Goal: Task Accomplishment & Management: Complete application form

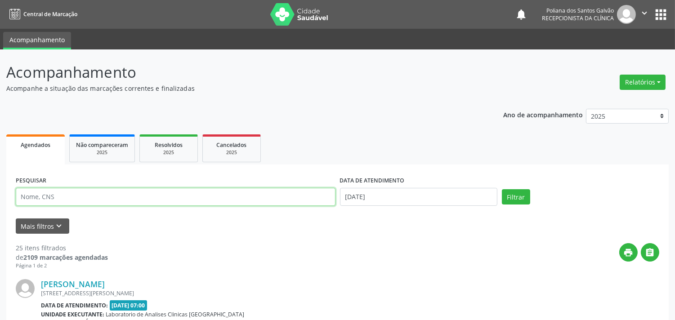
click at [219, 195] on input "text" at bounding box center [176, 197] width 320 height 18
type input "odias"
click at [502, 189] on button "Filtrar" at bounding box center [516, 196] width 28 height 15
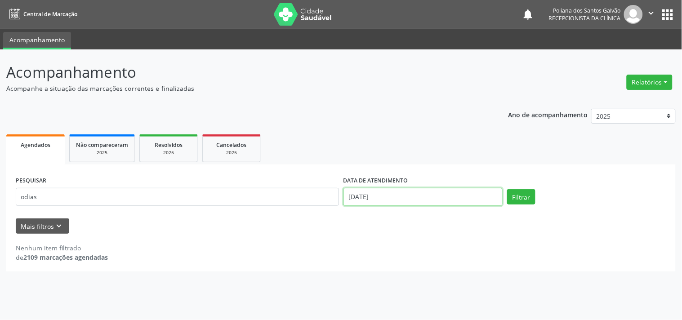
click at [420, 193] on input "[DATE]" at bounding box center [422, 197] width 159 height 18
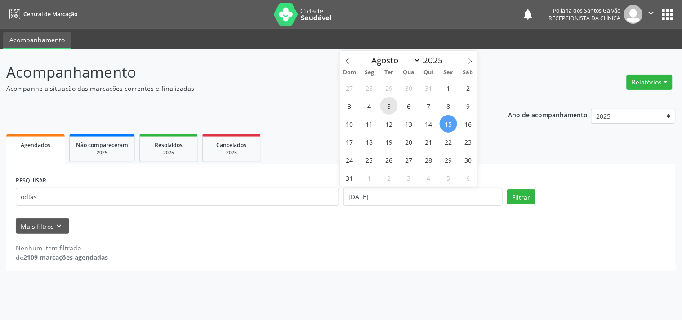
click at [389, 105] on span "5" at bounding box center [389, 106] width 18 height 18
type input "[DATE]"
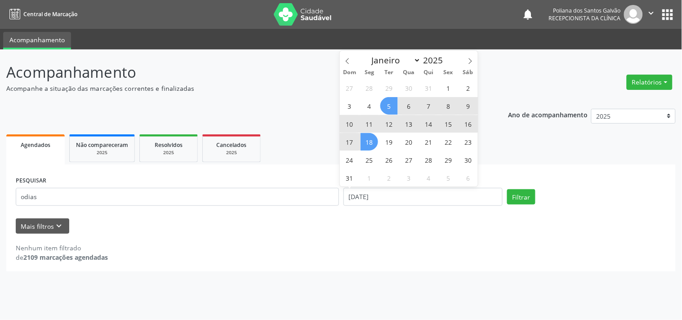
click at [373, 143] on span "18" at bounding box center [370, 142] width 18 height 18
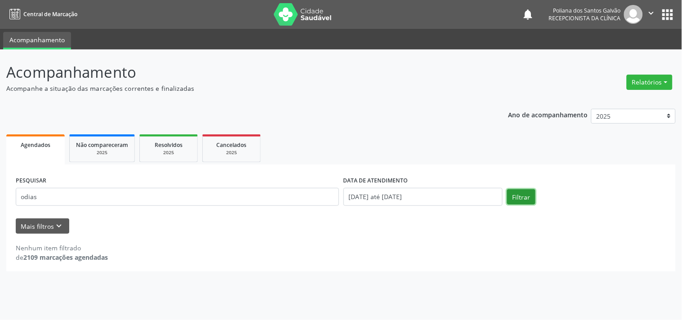
click at [517, 196] on button "Filtrar" at bounding box center [521, 196] width 28 height 15
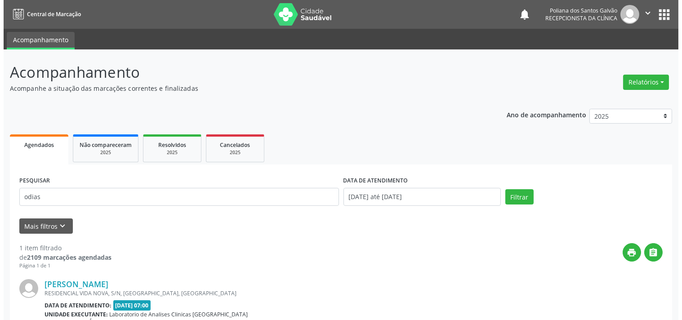
scroll to position [86, 0]
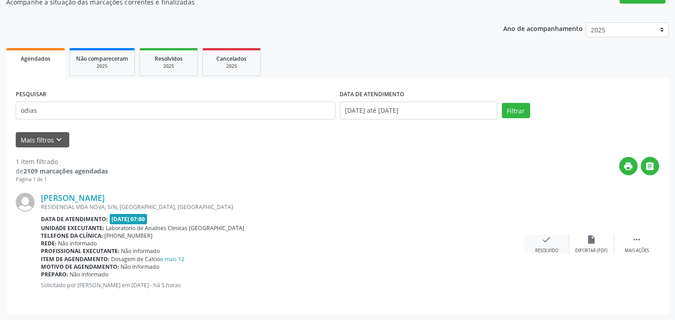
click at [550, 237] on icon "check" at bounding box center [547, 240] width 10 height 10
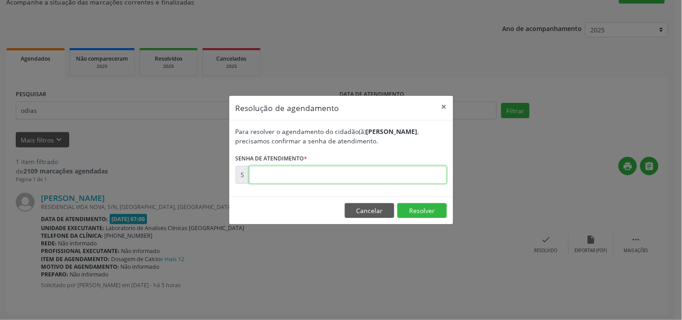
click at [417, 176] on input "text" at bounding box center [348, 175] width 198 height 18
type input "00172052"
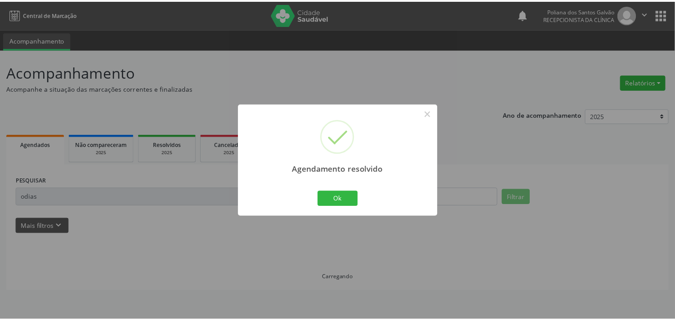
scroll to position [0, 0]
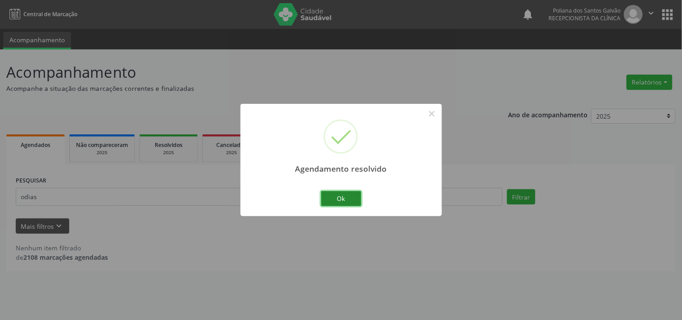
click at [342, 198] on button "Ok" at bounding box center [341, 198] width 40 height 15
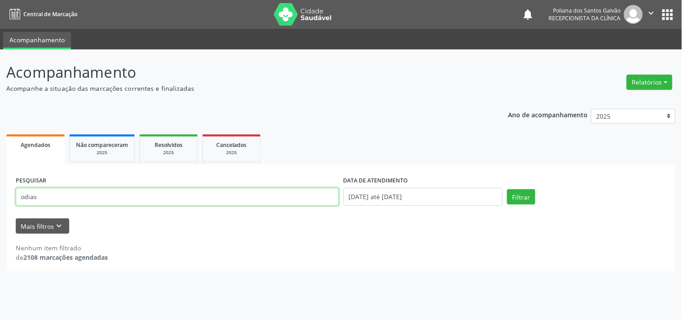
drag, startPoint x: 297, startPoint y: 198, endPoint x: 0, endPoint y: 8, distance: 352.8
click at [0, 18] on div "Central de Marcação notifications Poliana dos Santos Galvão Recepcionista da cl…" at bounding box center [341, 160] width 682 height 320
type input "josa"
click at [507, 189] on button "Filtrar" at bounding box center [521, 196] width 28 height 15
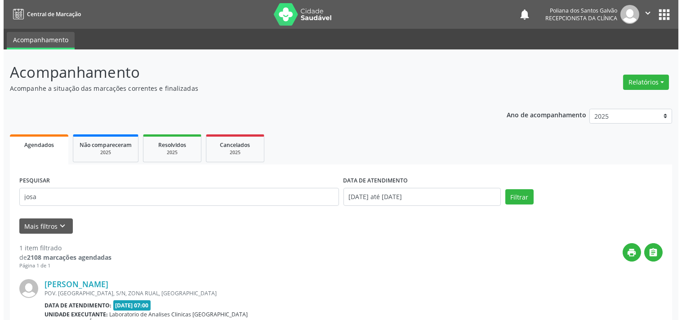
scroll to position [86, 0]
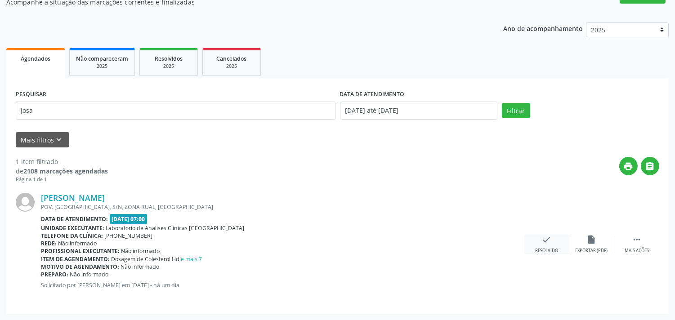
click at [551, 243] on div "check Resolvido" at bounding box center [546, 244] width 45 height 19
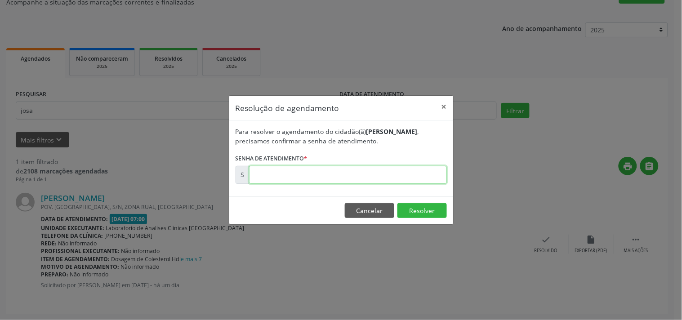
click at [420, 177] on input "text" at bounding box center [348, 175] width 198 height 18
type input "00171705"
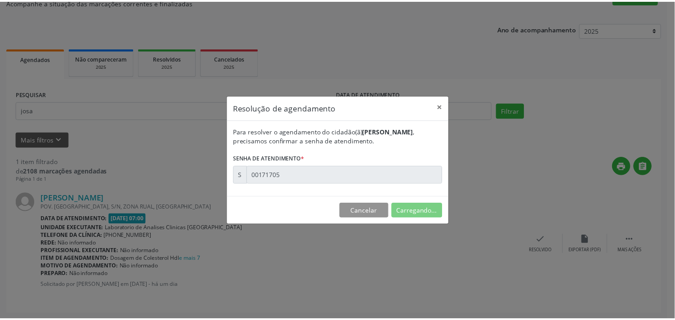
scroll to position [0, 0]
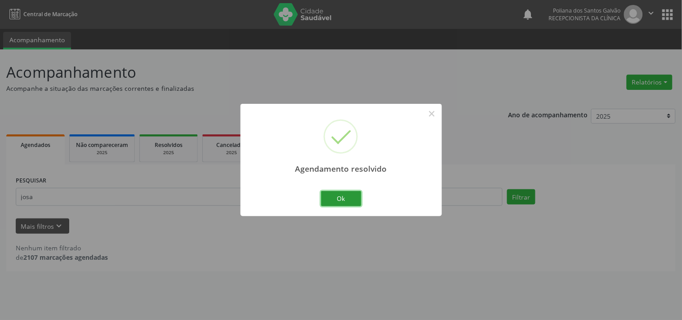
drag, startPoint x: 328, startPoint y: 200, endPoint x: 302, endPoint y: 192, distance: 27.0
click at [328, 199] on button "Ok" at bounding box center [341, 198] width 40 height 15
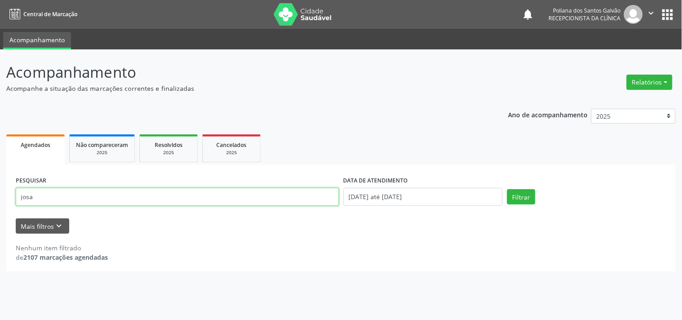
drag, startPoint x: 293, startPoint y: 192, endPoint x: 0, endPoint y: -44, distance: 375.8
click at [0, 0] on html "Central de Marcação notifications Poliana dos Santos Galvão Recepcionista da cl…" at bounding box center [341, 160] width 682 height 320
type input "[PERSON_NAME]"
click at [507, 189] on button "Filtrar" at bounding box center [521, 196] width 28 height 15
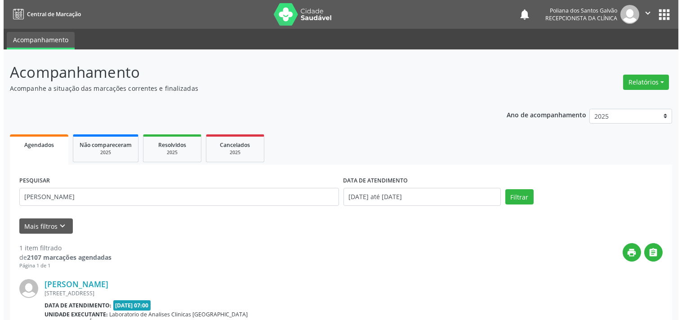
scroll to position [86, 0]
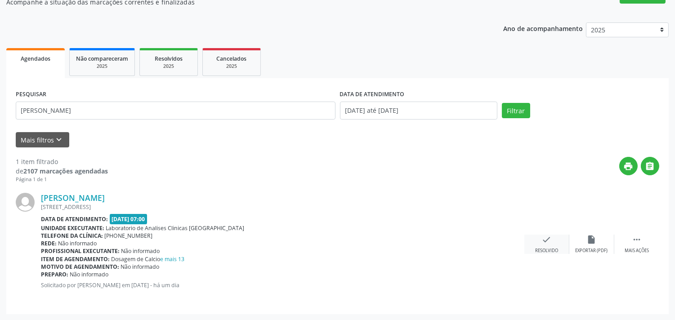
click at [542, 241] on icon "check" at bounding box center [547, 240] width 10 height 10
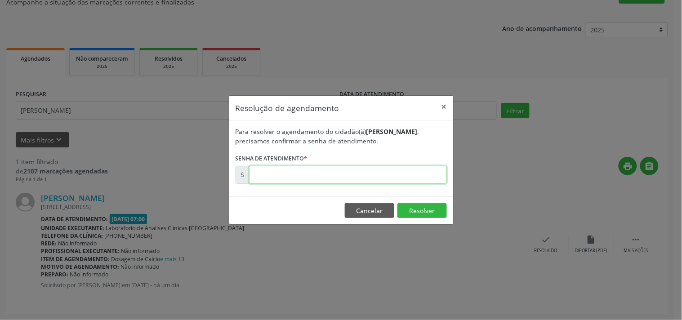
click at [423, 177] on input "text" at bounding box center [348, 175] width 198 height 18
type input "00171921"
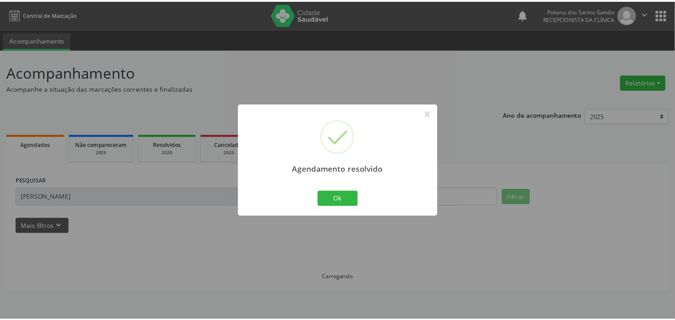
scroll to position [0, 0]
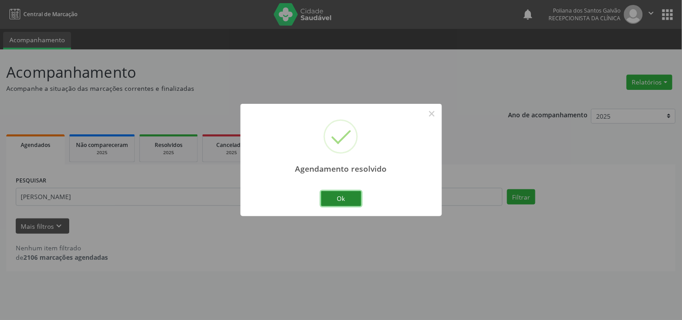
drag, startPoint x: 359, startPoint y: 205, endPoint x: 264, endPoint y: 186, distance: 96.8
click at [358, 205] on button "Ok" at bounding box center [341, 198] width 40 height 15
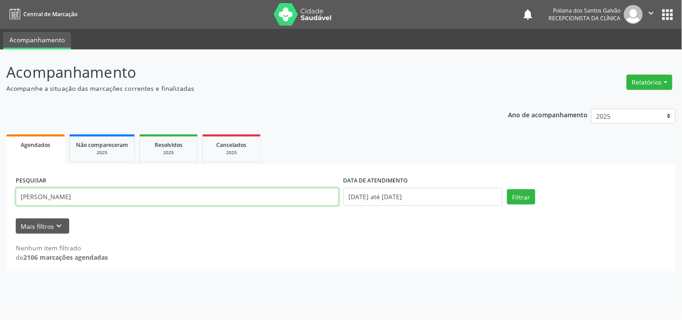
drag, startPoint x: 245, startPoint y: 195, endPoint x: 0, endPoint y: -26, distance: 329.5
click at [0, 0] on html "Central de Marcação notifications Poliana dos Santos Galvão Recepcionista da cl…" at bounding box center [341, 160] width 682 height 320
type input "jor"
click at [507, 189] on button "Filtrar" at bounding box center [521, 196] width 28 height 15
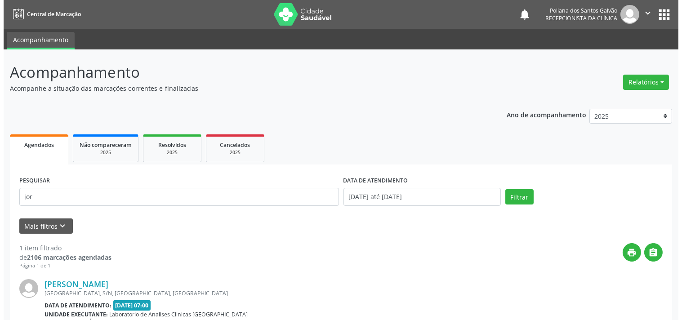
scroll to position [86, 0]
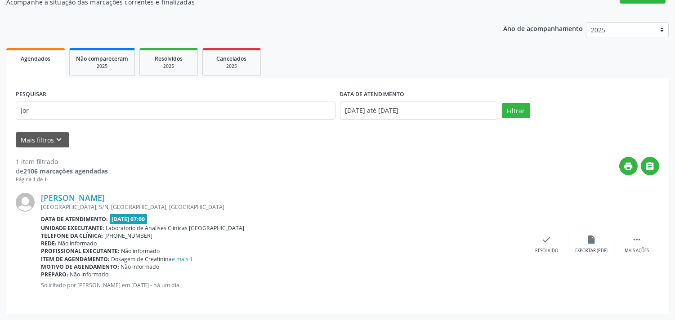
click at [557, 233] on div "[PERSON_NAME] [GEOGRAPHIC_DATA], [GEOGRAPHIC_DATA], [GEOGRAPHIC_DATA], [GEOGRAP…" at bounding box center [337, 243] width 643 height 121
click at [535, 246] on div "check Resolvido" at bounding box center [546, 244] width 45 height 19
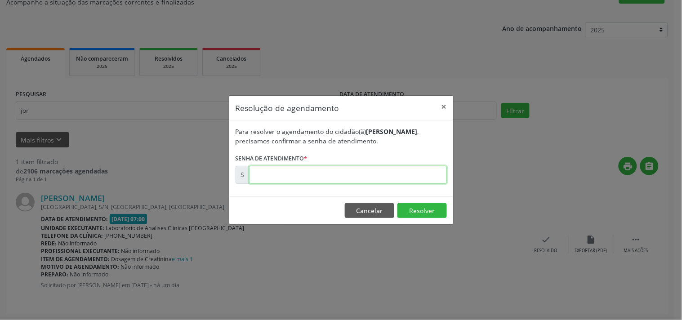
click at [419, 173] on input "text" at bounding box center [348, 175] width 198 height 18
type input "00171755"
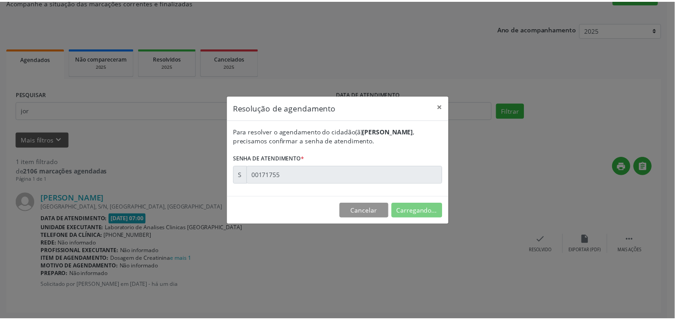
scroll to position [0, 0]
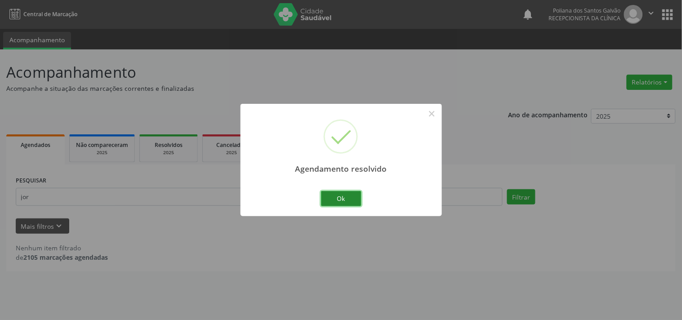
click at [343, 193] on button "Ok" at bounding box center [341, 198] width 40 height 15
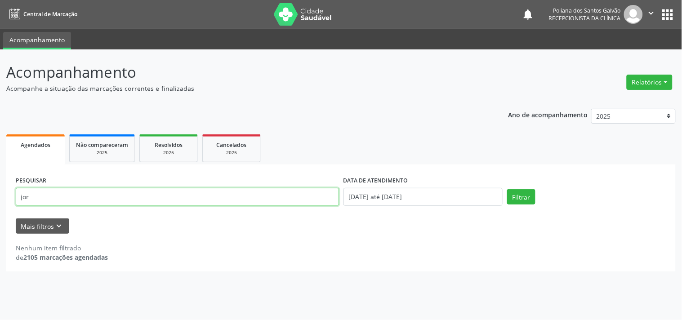
drag, startPoint x: 47, startPoint y: 134, endPoint x: 0, endPoint y: 89, distance: 65.5
click at [0, 101] on div "Acompanhamento Acompanhe a situação das marcações correntes e finalizadas Relat…" at bounding box center [341, 184] width 682 height 271
type input "[PERSON_NAME]"
click at [507, 189] on button "Filtrar" at bounding box center [521, 196] width 28 height 15
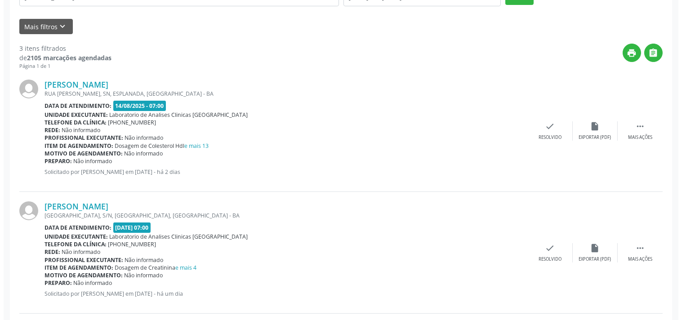
scroll to position [250, 0]
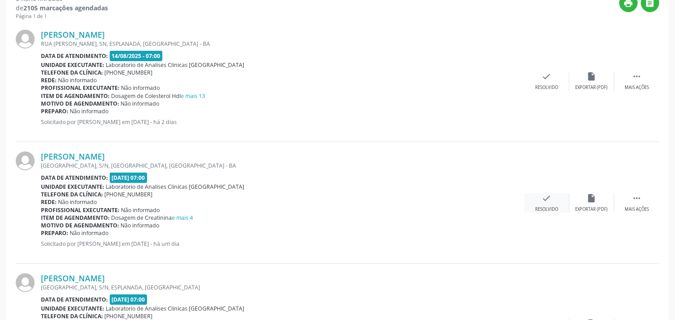
click at [546, 199] on icon "check" at bounding box center [547, 198] width 10 height 10
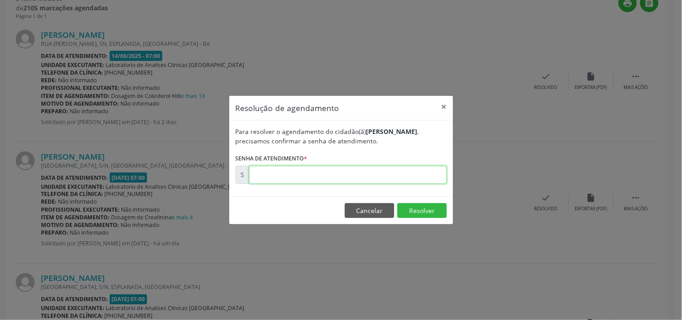
click at [407, 178] on input "text" at bounding box center [348, 175] width 198 height 18
type input "00171672"
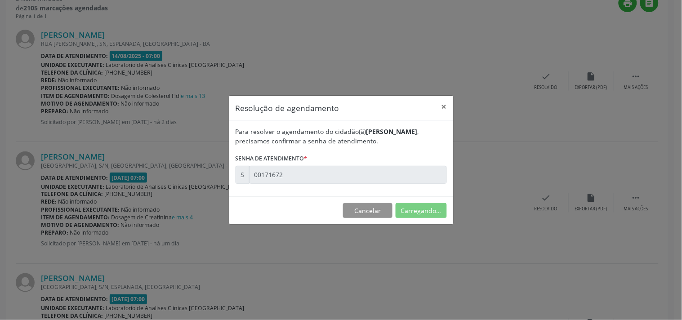
scroll to position [0, 0]
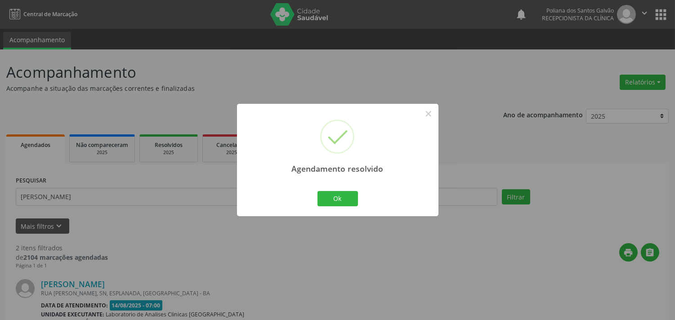
drag, startPoint x: 329, startPoint y: 190, endPoint x: 290, endPoint y: 201, distance: 39.6
click at [329, 191] on div "Ok Cancel" at bounding box center [337, 198] width 45 height 19
click at [308, 209] on div "Agendamento resolvido × Ok Cancel" at bounding box center [337, 160] width 201 height 112
click at [341, 196] on button "Ok" at bounding box center [337, 198] width 40 height 15
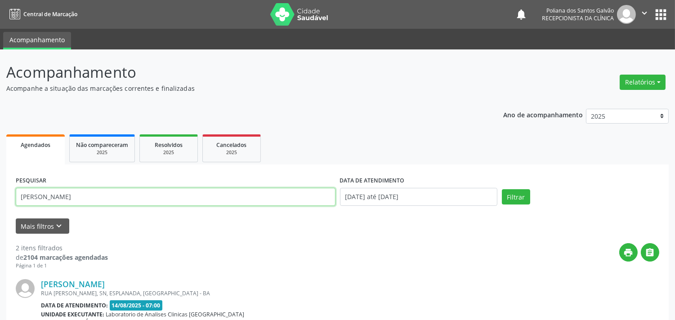
drag, startPoint x: 260, startPoint y: 201, endPoint x: 0, endPoint y: 23, distance: 315.2
click at [0, 23] on div "Central de Marcação notifications Poliana dos Santos Galvão Recepcionista da cl…" at bounding box center [337, 160] width 675 height 320
type input "ELK"
click at [502, 189] on button "Filtrar" at bounding box center [516, 196] width 28 height 15
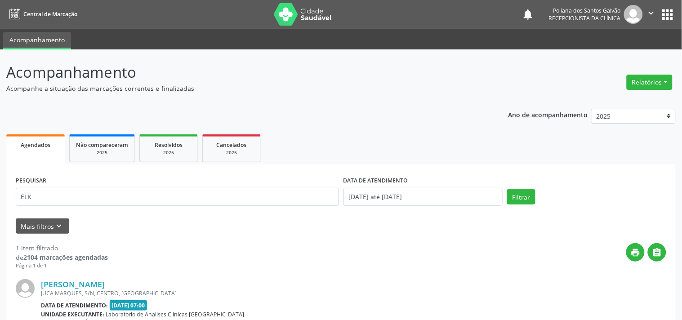
scroll to position [86, 0]
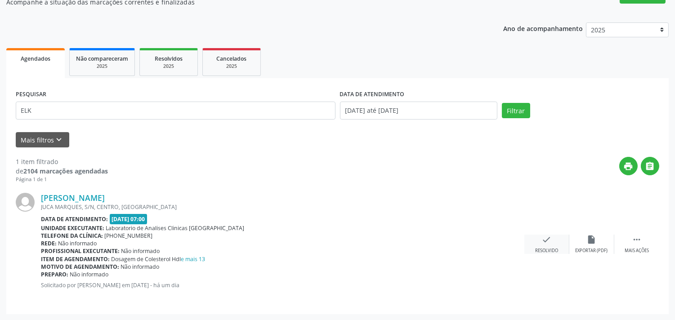
click at [556, 246] on div "check Resolvido" at bounding box center [546, 244] width 45 height 19
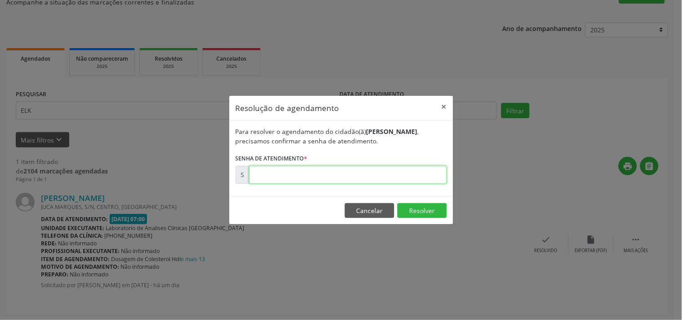
click at [429, 177] on input "text" at bounding box center [348, 175] width 198 height 18
type input "00171883"
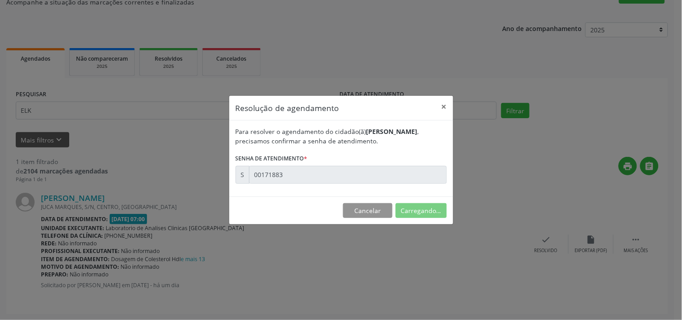
scroll to position [0, 0]
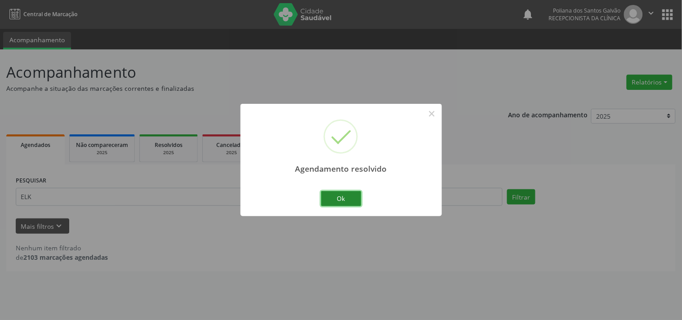
click at [351, 201] on button "Ok" at bounding box center [341, 198] width 40 height 15
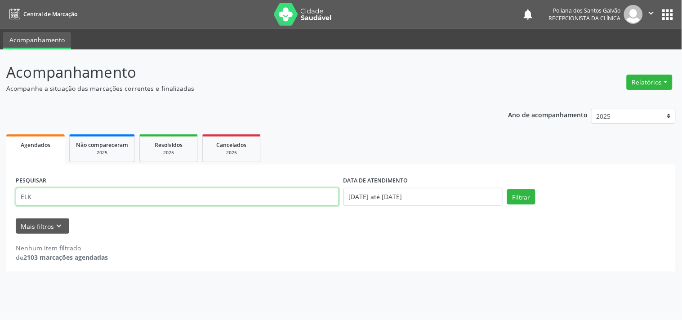
drag, startPoint x: 214, startPoint y: 189, endPoint x: 0, endPoint y: 21, distance: 271.8
click at [0, 39] on div "Central de Marcação notifications Poliana dos Santos Galvão Recepcionista da cl…" at bounding box center [341, 160] width 682 height 320
type input "DALVA"
click at [507, 189] on button "Filtrar" at bounding box center [521, 196] width 28 height 15
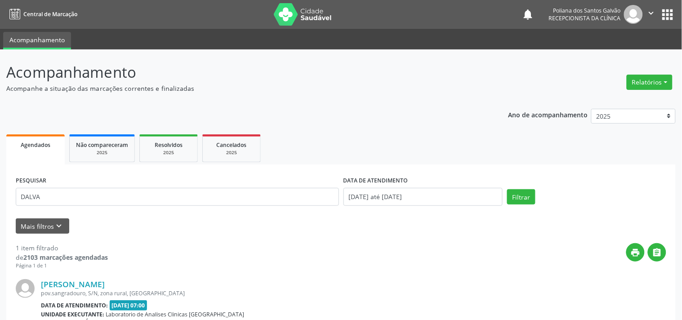
scroll to position [86, 0]
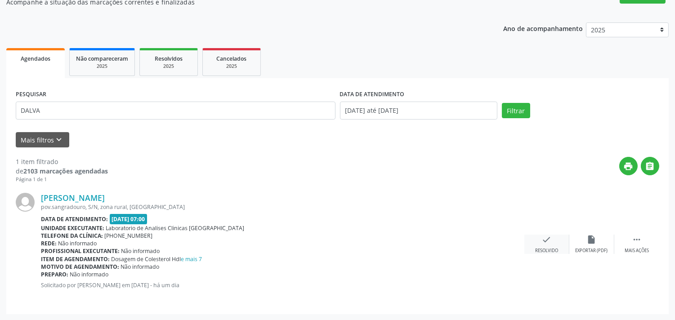
click at [537, 240] on div "check Resolvido" at bounding box center [546, 244] width 45 height 19
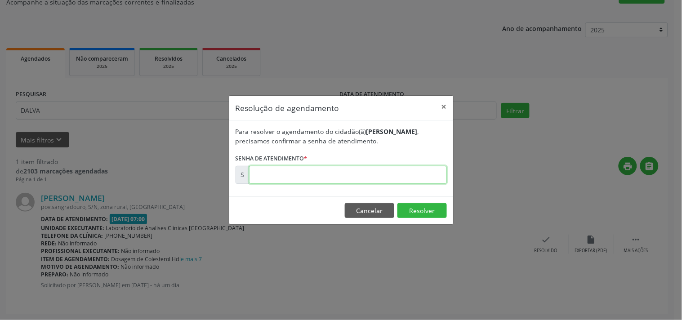
click at [412, 166] on input "text" at bounding box center [348, 175] width 198 height 18
type input "00171666"
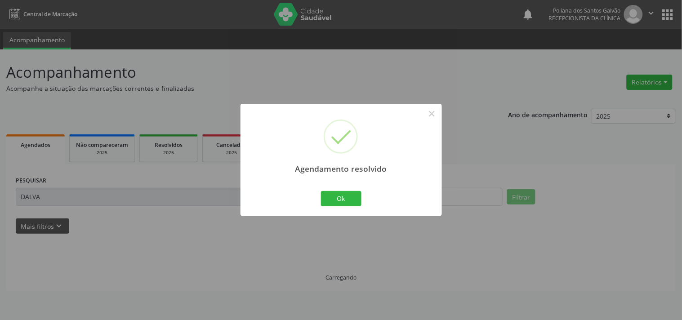
scroll to position [0, 0]
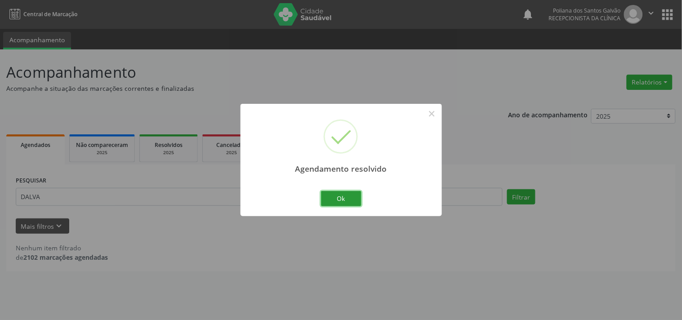
drag, startPoint x: 334, startPoint y: 195, endPoint x: 298, endPoint y: 198, distance: 37.0
click at [331, 196] on button "Ok" at bounding box center [341, 198] width 40 height 15
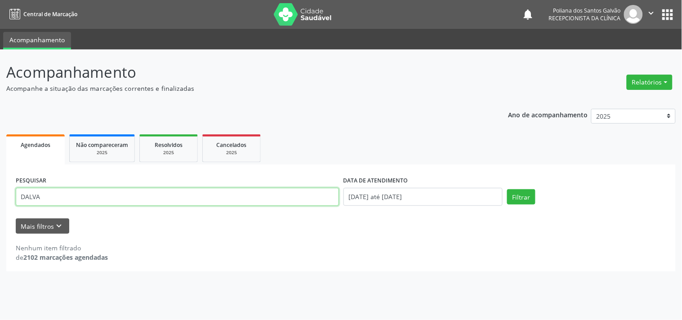
click at [0, 113] on div "Acompanhamento Acompanhe a situação das marcações correntes e finalizadas Relat…" at bounding box center [341, 184] width 682 height 271
type input "SIMAR"
click at [507, 189] on button "Filtrar" at bounding box center [521, 196] width 28 height 15
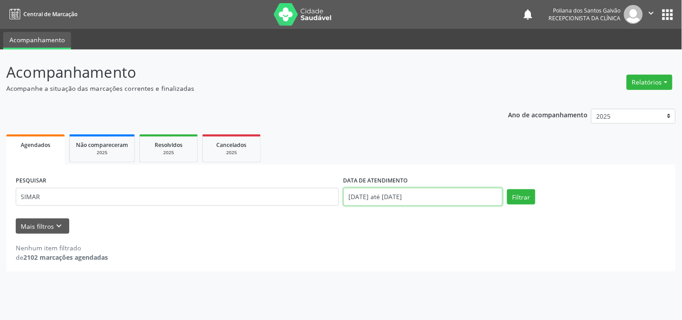
drag, startPoint x: 364, startPoint y: 194, endPoint x: 348, endPoint y: 194, distance: 15.7
click at [348, 194] on input "[DATE] até [DATE]" at bounding box center [422, 197] width 159 height 18
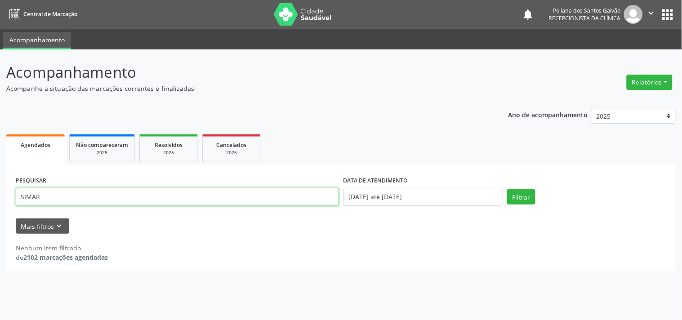
click at [289, 201] on input "SIMAR" at bounding box center [177, 197] width 323 height 18
drag, startPoint x: 289, startPoint y: 201, endPoint x: 0, endPoint y: 60, distance: 321.3
click at [0, 60] on div "Acompanhamento Acompanhe a situação das marcações correntes e finalizadas Relat…" at bounding box center [341, 184] width 682 height 271
type input "ALESSA"
click at [507, 189] on button "Filtrar" at bounding box center [521, 196] width 28 height 15
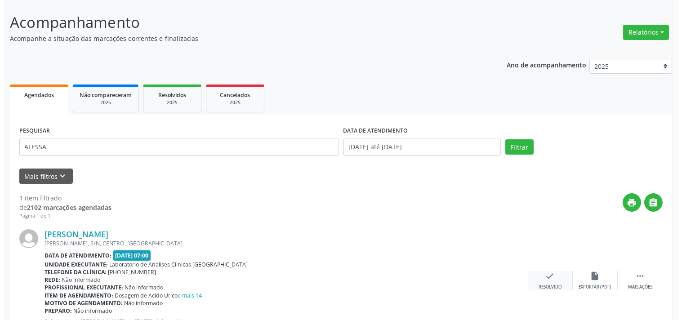
scroll to position [86, 0]
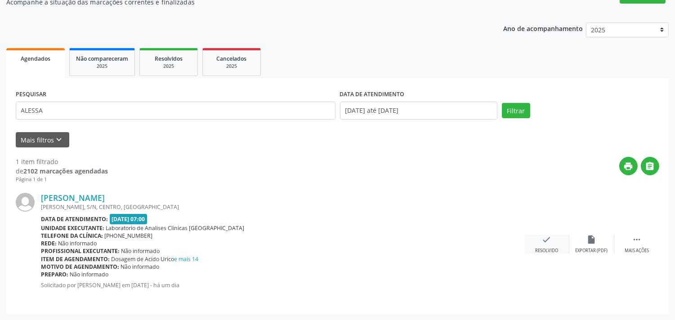
click at [542, 241] on icon "check" at bounding box center [547, 240] width 10 height 10
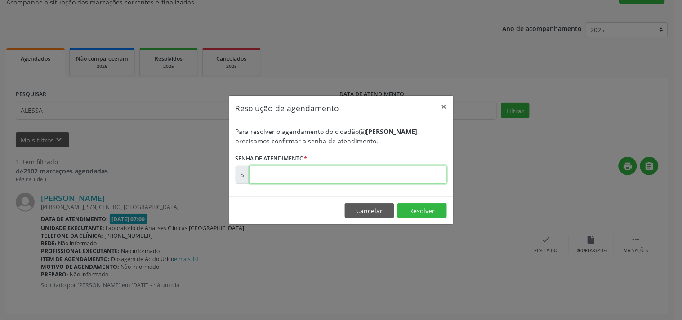
click at [392, 169] on input "text" at bounding box center [348, 175] width 198 height 18
type input "00171808"
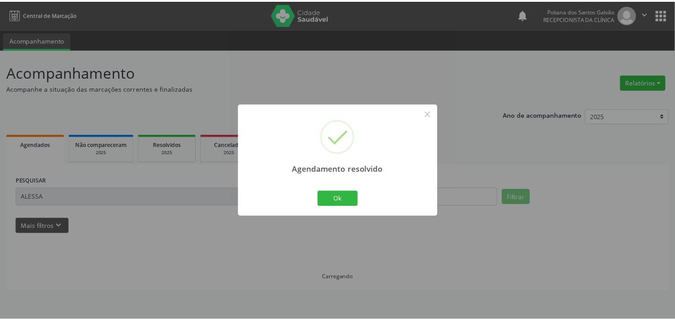
scroll to position [0, 0]
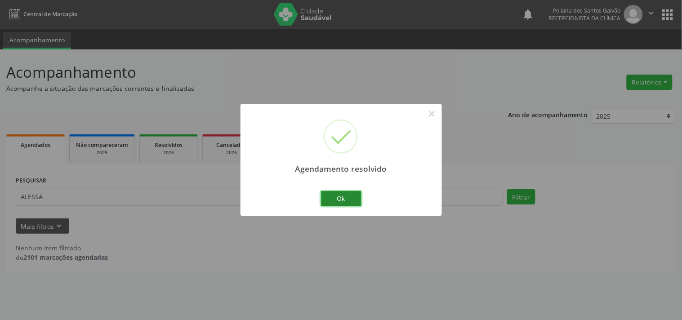
click at [344, 203] on button "Ok" at bounding box center [341, 198] width 40 height 15
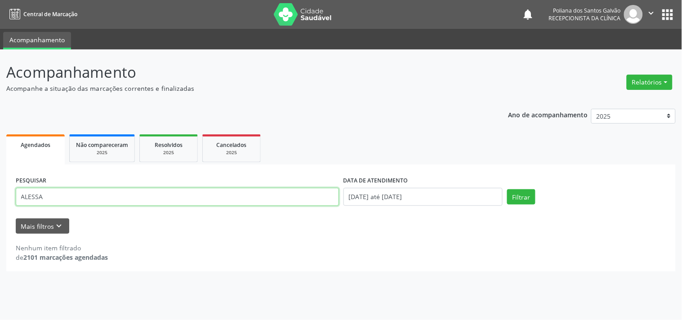
drag, startPoint x: 229, startPoint y: 199, endPoint x: 0, endPoint y: 139, distance: 236.9
click at [0, 142] on div "Acompanhamento Acompanhe a situação das marcações correntes e finalizadas Relat…" at bounding box center [341, 184] width 682 height 271
type input "ROSIN"
click at [507, 189] on button "Filtrar" at bounding box center [521, 196] width 28 height 15
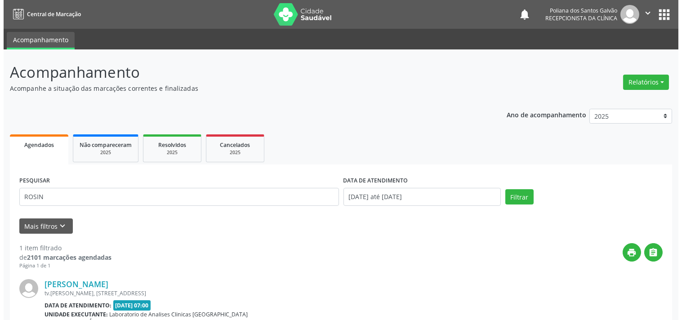
scroll to position [86, 0]
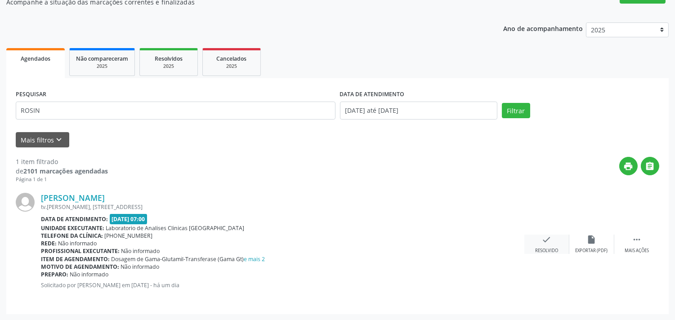
click at [543, 241] on icon "check" at bounding box center [547, 240] width 10 height 10
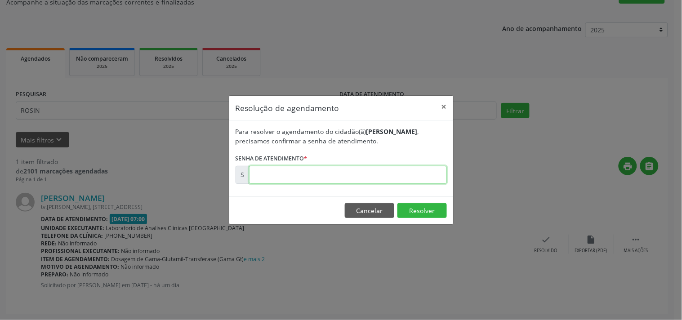
click at [417, 173] on input "text" at bounding box center [348, 175] width 198 height 18
type input "00171650"
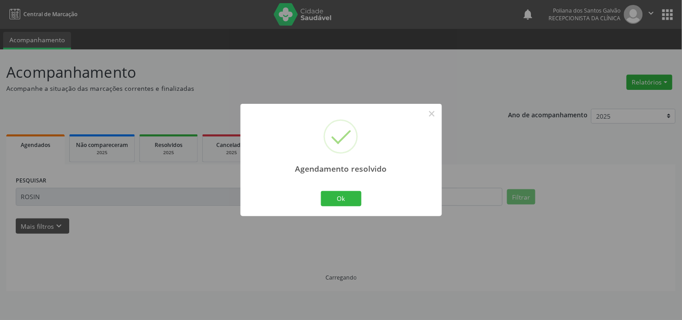
scroll to position [0, 0]
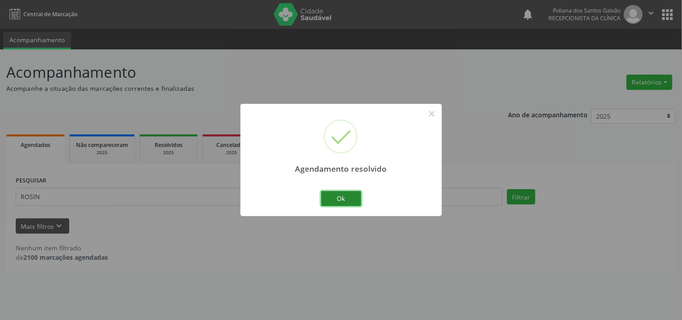
click at [345, 201] on button "Ok" at bounding box center [341, 198] width 40 height 15
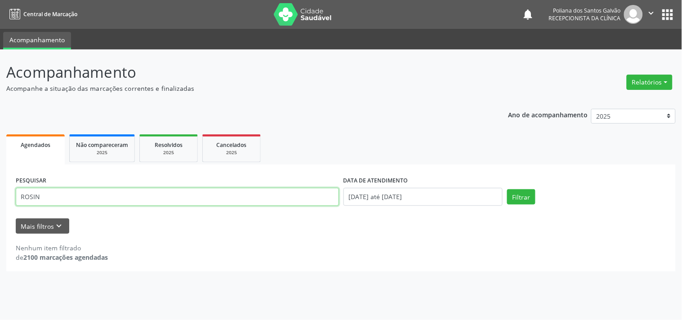
drag, startPoint x: 263, startPoint y: 196, endPoint x: 0, endPoint y: -44, distance: 356.4
click at [0, 0] on html "Central de Marcação notifications Poliana dos Santos Galvão Recepcionista da cl…" at bounding box center [341, 160] width 682 height 320
type input "EDNA"
click at [507, 189] on button "Filtrar" at bounding box center [521, 196] width 28 height 15
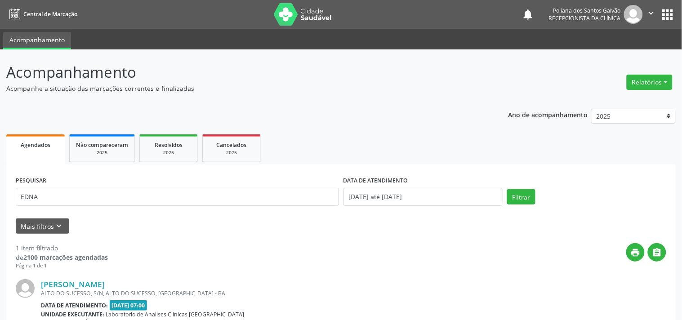
scroll to position [86, 0]
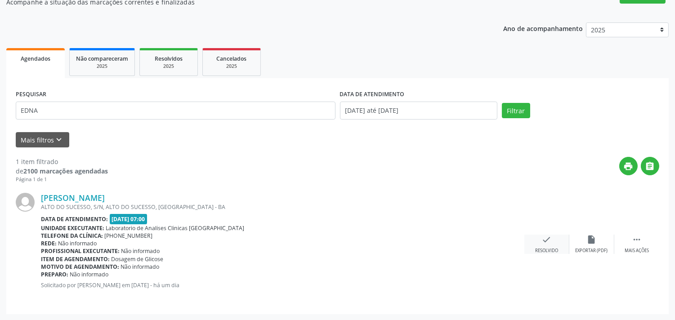
click at [541, 248] on div "Resolvido" at bounding box center [546, 251] width 23 height 6
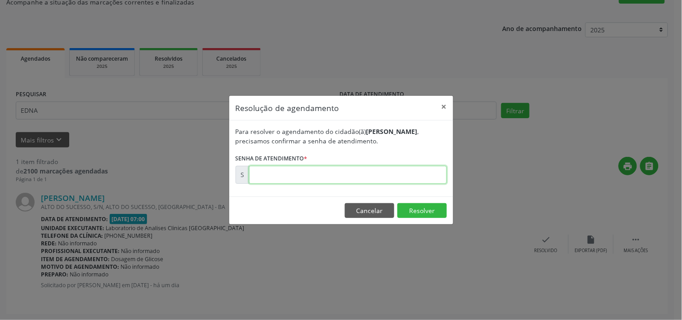
click at [423, 174] on input "text" at bounding box center [348, 175] width 198 height 18
type input "00171771"
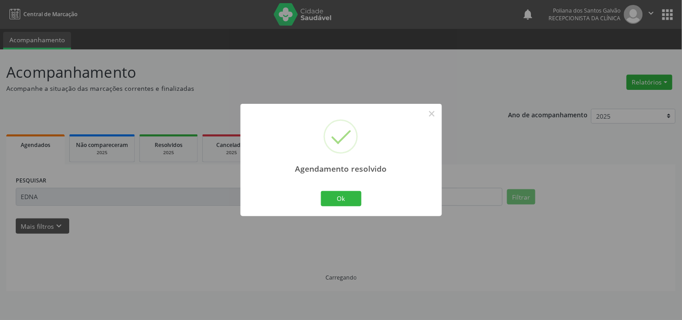
scroll to position [0, 0]
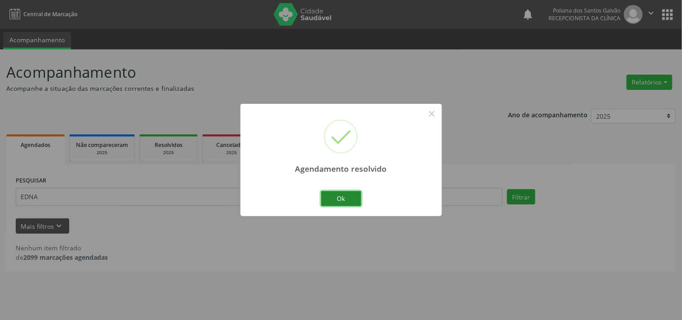
click at [348, 199] on button "Ok" at bounding box center [341, 198] width 40 height 15
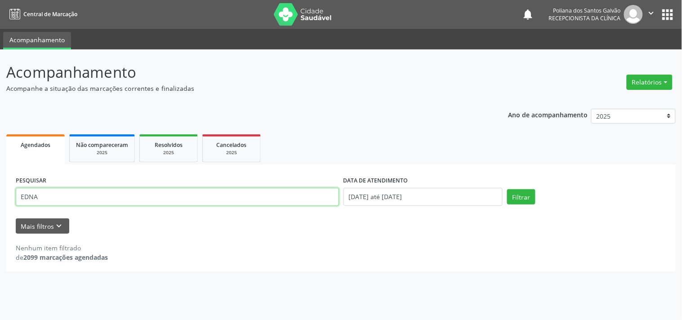
drag, startPoint x: 253, startPoint y: 190, endPoint x: 0, endPoint y: 93, distance: 271.1
click at [0, 97] on div "Acompanhamento Acompanhe a situação das marcações correntes e finalizadas Relat…" at bounding box center [341, 184] width 682 height 271
type input "LAINNE"
click at [507, 189] on button "Filtrar" at bounding box center [521, 196] width 28 height 15
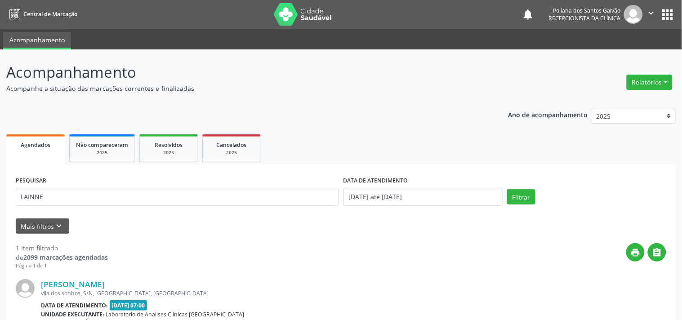
scroll to position [86, 0]
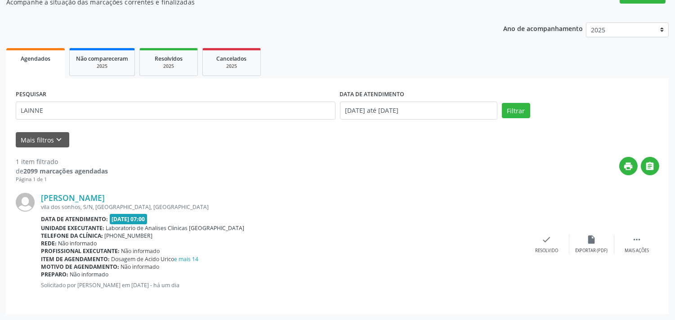
drag, startPoint x: 541, startPoint y: 233, endPoint x: 419, endPoint y: 192, distance: 128.5
click at [540, 234] on div "[PERSON_NAME] [GEOGRAPHIC_DATA], S/N, [GEOGRAPHIC_DATA], [GEOGRAPHIC_DATA] Data…" at bounding box center [337, 243] width 643 height 121
click at [547, 248] on div "Resolvido" at bounding box center [546, 251] width 23 height 6
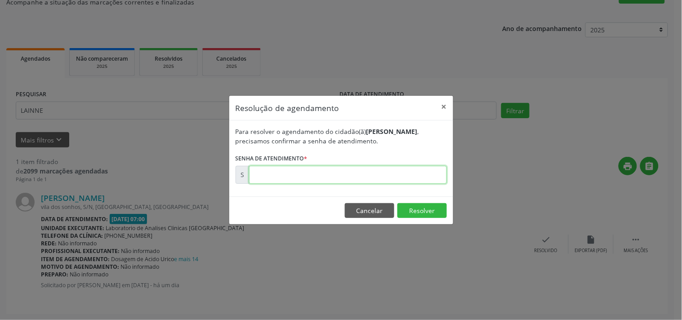
click at [414, 173] on input "text" at bounding box center [348, 175] width 198 height 18
type input "00171874"
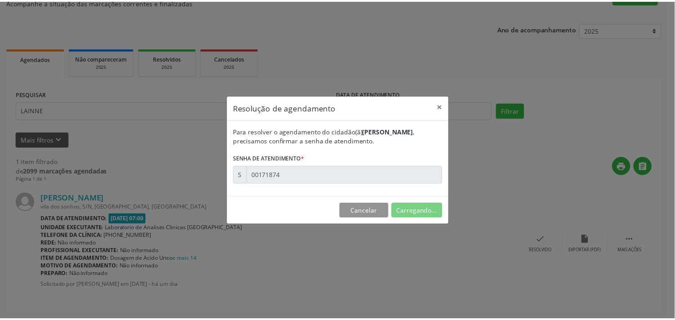
scroll to position [0, 0]
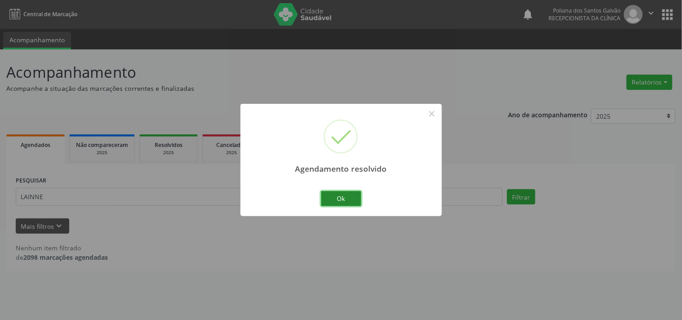
click at [345, 206] on button "Ok" at bounding box center [341, 198] width 40 height 15
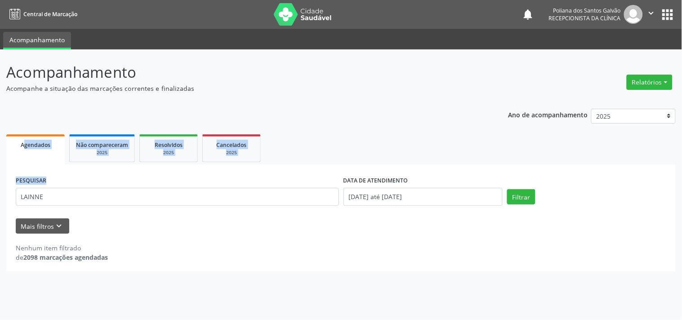
drag, startPoint x: 278, startPoint y: 208, endPoint x: 47, endPoint y: 159, distance: 235.8
click at [46, 159] on div "Agendados Não compareceram 2025 Resolvidos 2025 Cancelados 2025 PESQUISAR LAINN…" at bounding box center [340, 201] width 669 height 139
click at [110, 201] on input "LAINNE" at bounding box center [177, 197] width 323 height 18
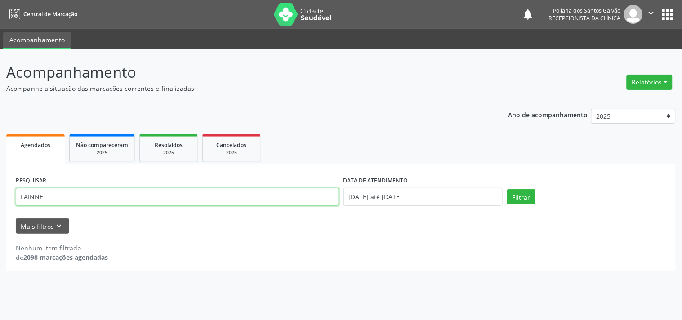
click at [108, 201] on input "LAINNE" at bounding box center [177, 197] width 323 height 18
click at [107, 199] on input "LAINNE" at bounding box center [177, 197] width 323 height 18
type input "L"
type input "LEOVER"
click at [507, 189] on button "Filtrar" at bounding box center [521, 196] width 28 height 15
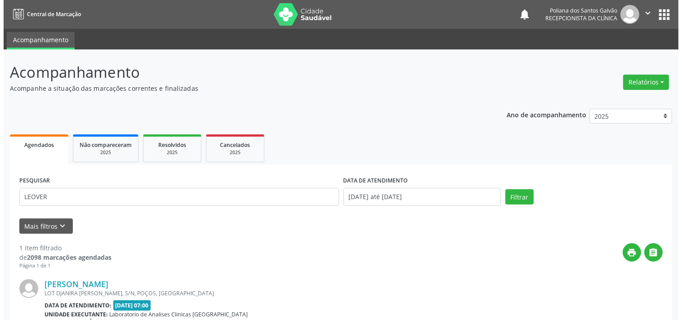
scroll to position [86, 0]
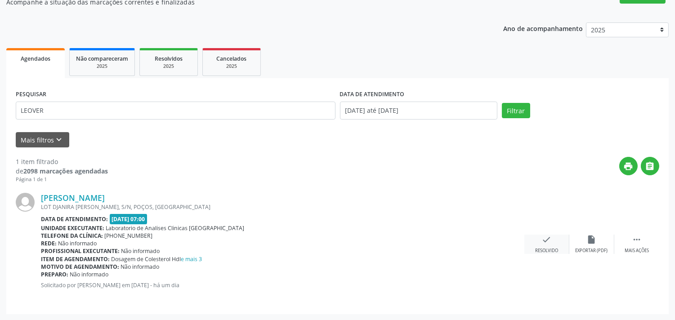
click at [548, 240] on div "check Resolvido" at bounding box center [546, 244] width 45 height 19
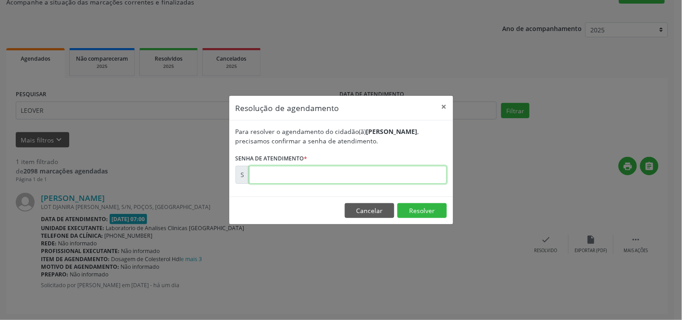
click at [414, 168] on input "text" at bounding box center [348, 175] width 198 height 18
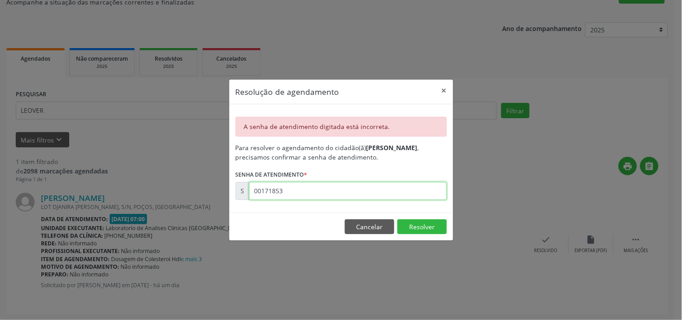
click at [312, 194] on input "00171853" at bounding box center [348, 191] width 198 height 18
type input "00171753"
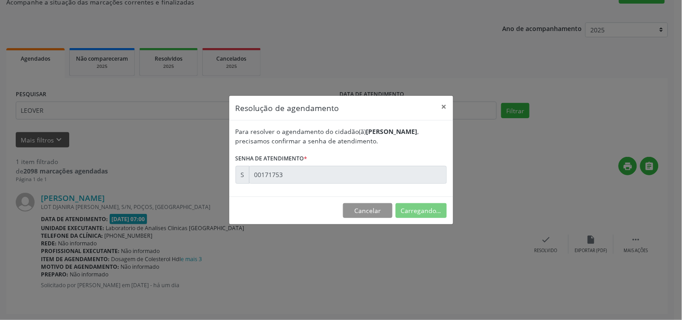
scroll to position [0, 0]
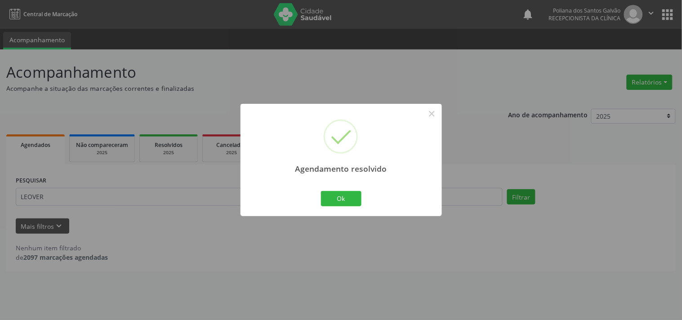
click at [351, 207] on div "Ok Cancel" at bounding box center [341, 198] width 45 height 19
click at [321, 195] on div "Ok Cancel" at bounding box center [341, 198] width 45 height 19
drag, startPoint x: 355, startPoint y: 204, endPoint x: 345, endPoint y: 203, distance: 9.9
click at [352, 204] on button "Ok" at bounding box center [341, 198] width 40 height 15
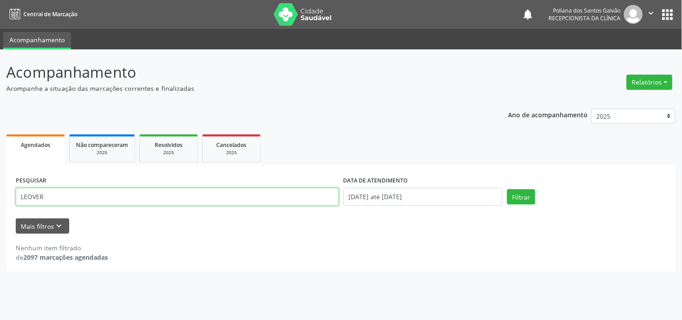
drag, startPoint x: 285, startPoint y: 200, endPoint x: 0, endPoint y: 7, distance: 344.0
click at [0, 8] on div "Central de Marcação notifications Poliana dos Santos Galvão Recepcionista da cl…" at bounding box center [341, 160] width 682 height 320
type input "JAK"
click at [507, 189] on button "Filtrar" at bounding box center [521, 196] width 28 height 15
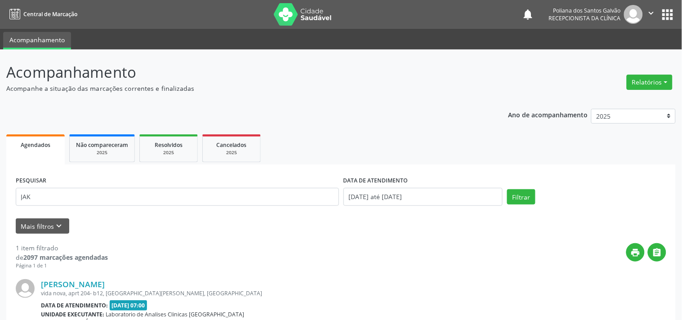
scroll to position [86, 0]
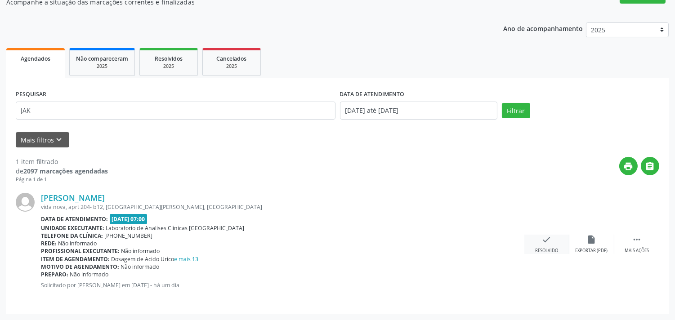
click at [547, 238] on icon "check" at bounding box center [547, 240] width 10 height 10
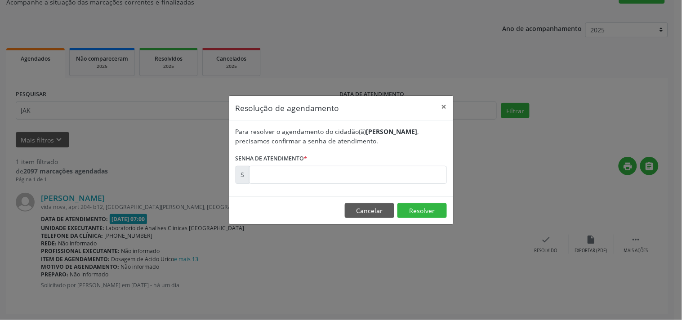
drag, startPoint x: 424, startPoint y: 164, endPoint x: 425, endPoint y: 176, distance: 12.2
click at [423, 164] on form "Para resolver o agendamento do cidadão(ã) [PERSON_NAME] , precisamos confirmar …" at bounding box center [341, 155] width 211 height 57
click at [429, 185] on div "Para resolver o agendamento do cidadão(ã) [PERSON_NAME] , precisamos confirmar …" at bounding box center [341, 158] width 224 height 76
click at [423, 177] on input "text" at bounding box center [348, 175] width 198 height 18
type input "00171685"
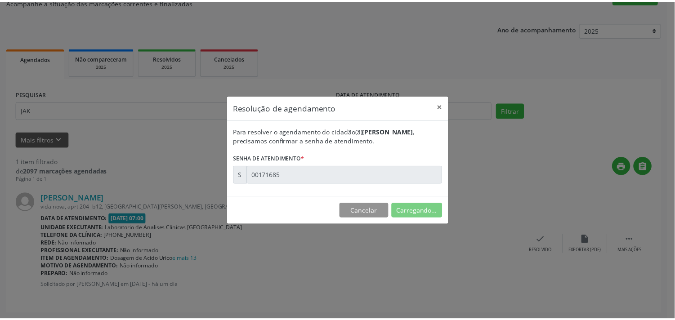
scroll to position [0, 0]
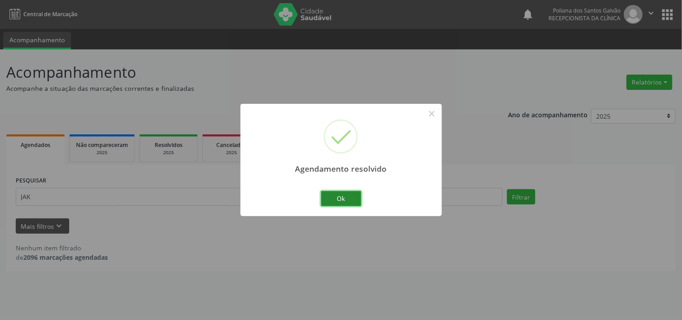
click at [347, 204] on button "Ok" at bounding box center [341, 198] width 40 height 15
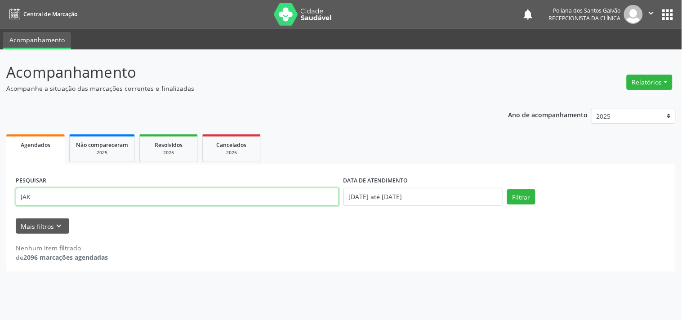
drag, startPoint x: 125, startPoint y: 154, endPoint x: 0, endPoint y: 89, distance: 140.6
click at [0, 89] on div "Acompanhamento Acompanhe a situação das marcações correntes e finalizadas Relat…" at bounding box center [341, 184] width 682 height 271
type input "DAMIAO"
click at [507, 189] on button "Filtrar" at bounding box center [521, 196] width 28 height 15
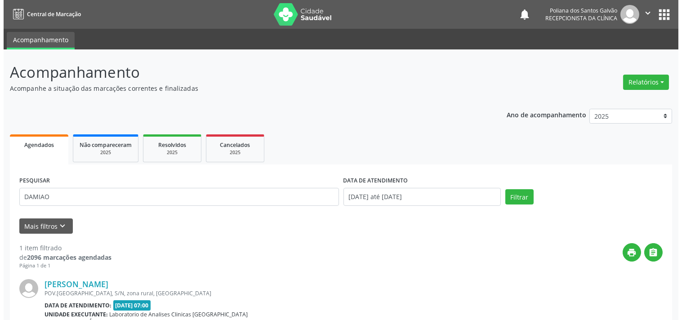
scroll to position [86, 0]
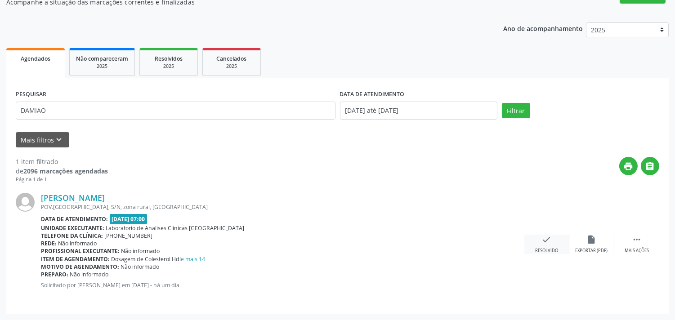
click at [545, 245] on div "check Resolvido" at bounding box center [546, 244] width 45 height 19
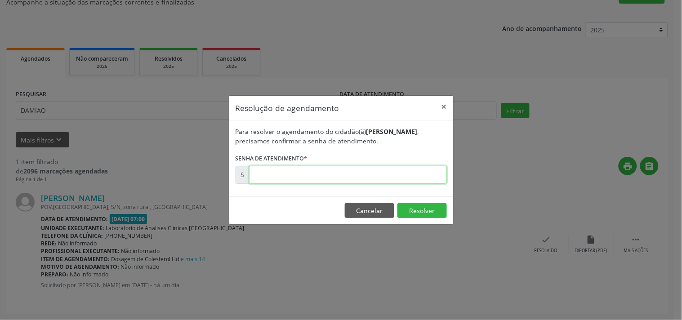
click at [392, 169] on input "text" at bounding box center [348, 175] width 198 height 18
type input "00171693"
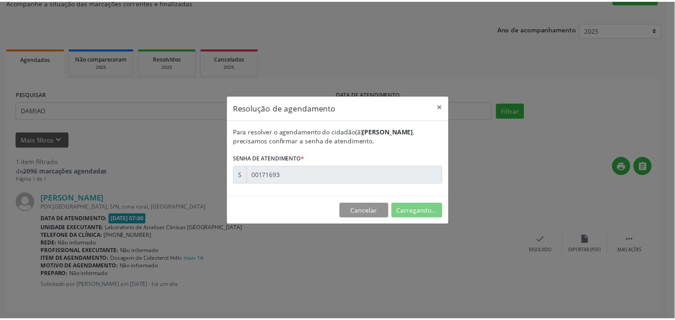
scroll to position [0, 0]
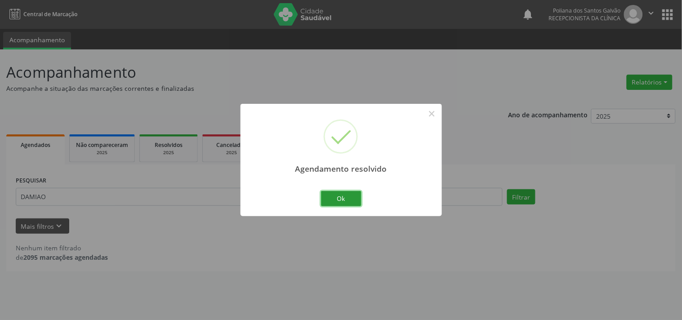
click at [353, 197] on button "Ok" at bounding box center [341, 198] width 40 height 15
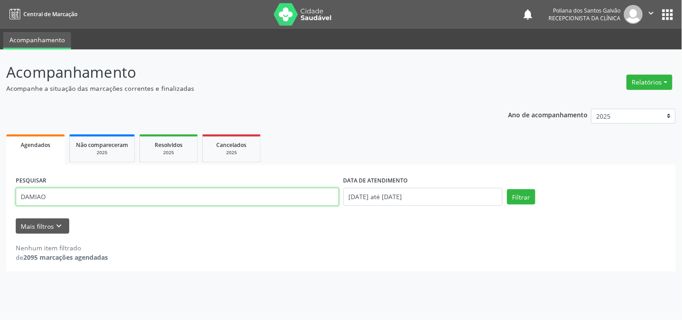
drag, startPoint x: 315, startPoint y: 200, endPoint x: 0, endPoint y: 8, distance: 369.0
click at [0, 68] on div "Acompanhamento Acompanhe a situação das marcações correntes e finalizadas Relat…" at bounding box center [341, 184] width 682 height 271
type input "[PERSON_NAME]"
click at [507, 189] on button "Filtrar" at bounding box center [521, 196] width 28 height 15
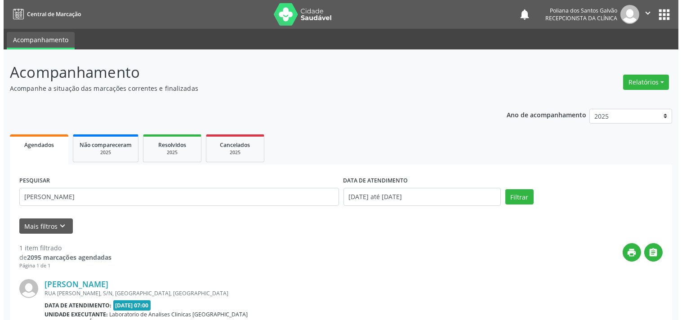
scroll to position [86, 0]
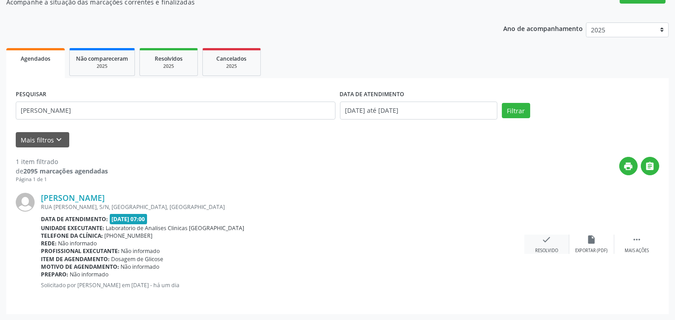
click at [544, 238] on icon "check" at bounding box center [547, 240] width 10 height 10
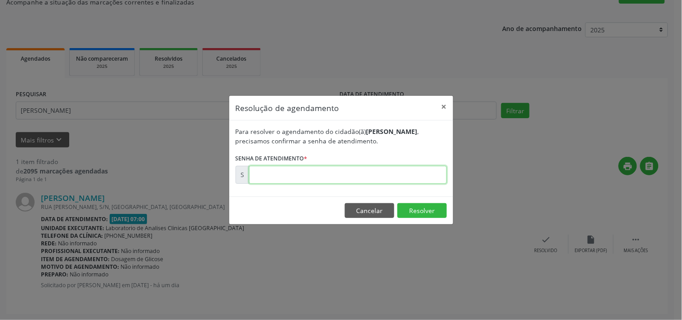
click at [423, 175] on input "text" at bounding box center [348, 175] width 198 height 18
type input "00171775"
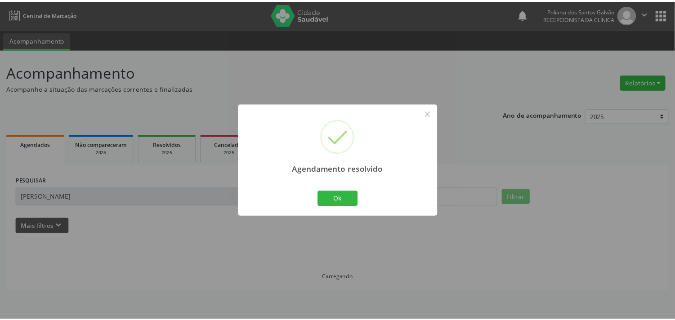
scroll to position [0, 0]
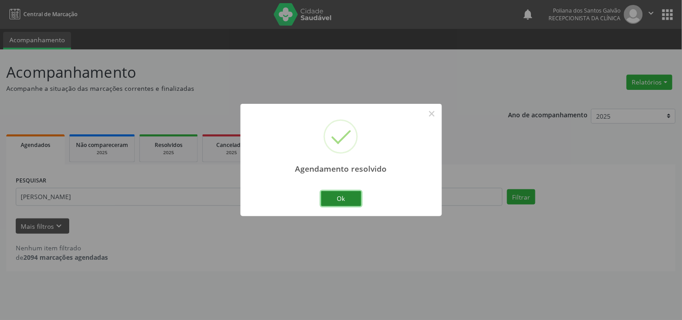
click at [343, 205] on button "Ok" at bounding box center [341, 198] width 40 height 15
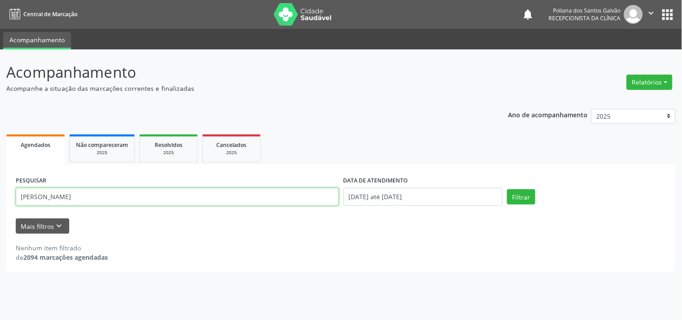
drag, startPoint x: 284, startPoint y: 200, endPoint x: 0, endPoint y: 85, distance: 305.8
click at [0, 91] on div "Acompanhamento Acompanhe a situação das marcações correntes e finalizadas Relat…" at bounding box center [341, 184] width 682 height 271
click at [507, 189] on button "Filtrar" at bounding box center [521, 196] width 28 height 15
click at [78, 192] on input "MARIA BW" at bounding box center [177, 197] width 323 height 18
click at [507, 189] on button "Filtrar" at bounding box center [521, 196] width 28 height 15
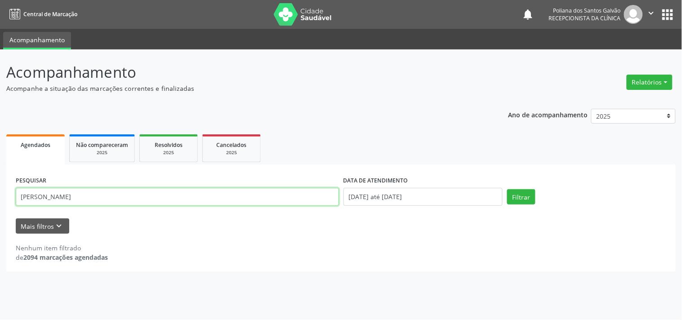
click at [153, 197] on input "[PERSON_NAME]" at bounding box center [177, 197] width 323 height 18
type input "[PERSON_NAME]"
click at [507, 189] on button "Filtrar" at bounding box center [521, 196] width 28 height 15
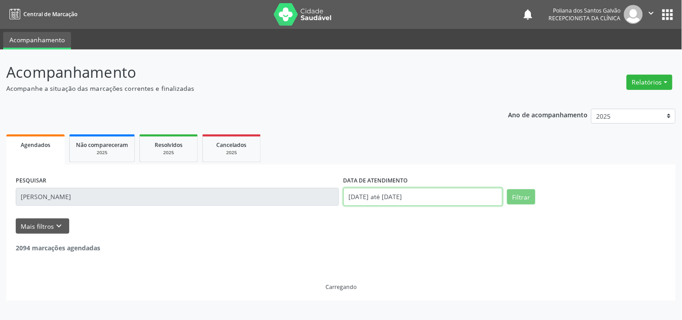
click at [447, 196] on input "[DATE] até [DATE]" at bounding box center [422, 197] width 159 height 18
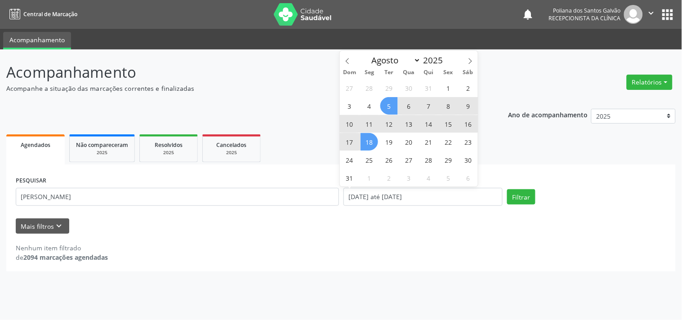
click at [414, 123] on span "13" at bounding box center [409, 124] width 18 height 18
type input "[DATE]"
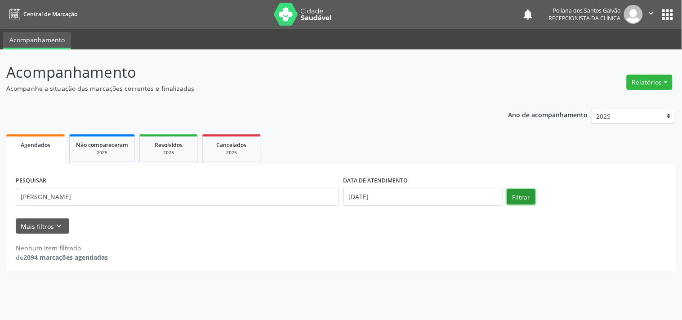
click at [531, 200] on button "Filtrar" at bounding box center [521, 196] width 28 height 15
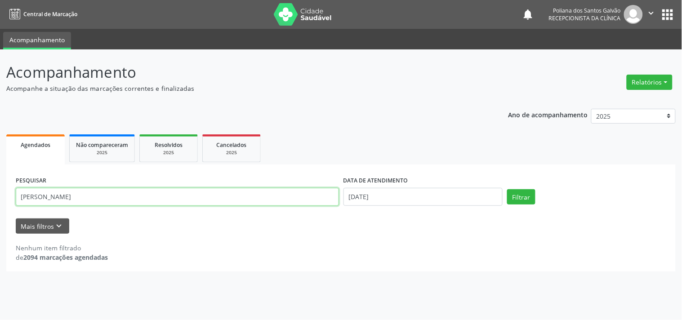
drag, startPoint x: 0, startPoint y: 169, endPoint x: 0, endPoint y: 162, distance: 6.7
click at [0, 162] on div "Acompanhamento Acompanhe a situação das marcações correntes e finalizadas Relat…" at bounding box center [341, 184] width 682 height 271
click at [507, 189] on button "Filtrar" at bounding box center [521, 196] width 28 height 15
click at [157, 198] on input "MIRIN" at bounding box center [177, 197] width 323 height 18
type input "MIRIAN"
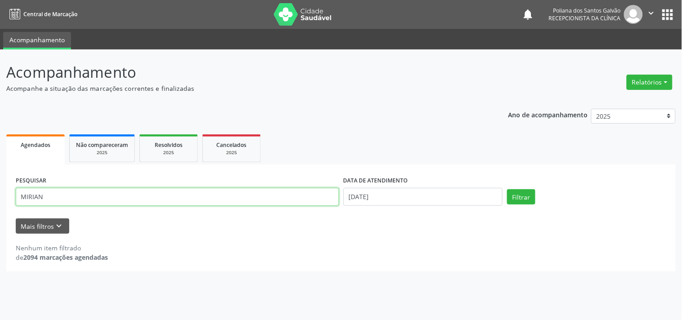
click at [507, 189] on button "Filtrar" at bounding box center [521, 196] width 28 height 15
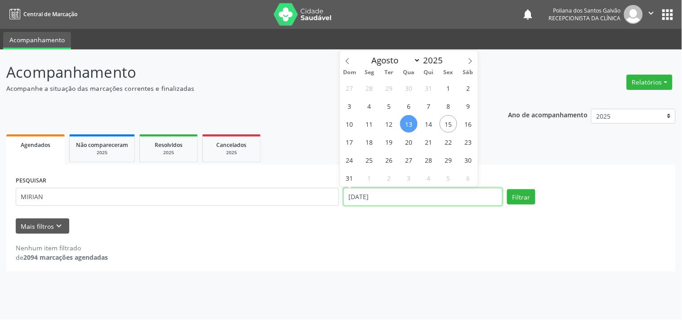
click at [402, 196] on input "[DATE]" at bounding box center [422, 197] width 159 height 18
click at [363, 106] on span "4" at bounding box center [370, 106] width 18 height 18
type input "[DATE]"
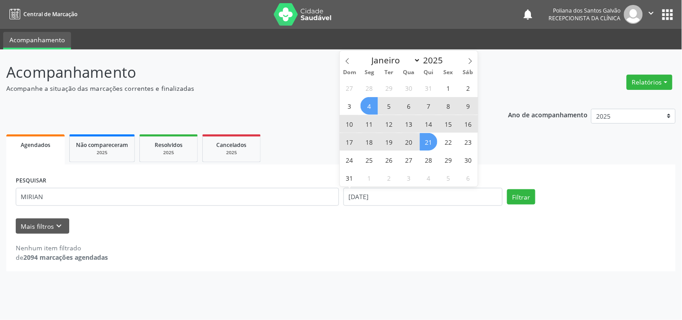
drag, startPoint x: 431, startPoint y: 143, endPoint x: 440, endPoint y: 147, distance: 10.1
click at [431, 144] on span "21" at bounding box center [429, 142] width 18 height 18
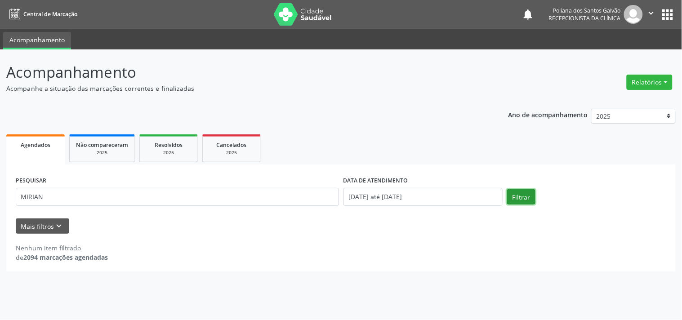
click at [525, 197] on button "Filtrar" at bounding box center [521, 196] width 28 height 15
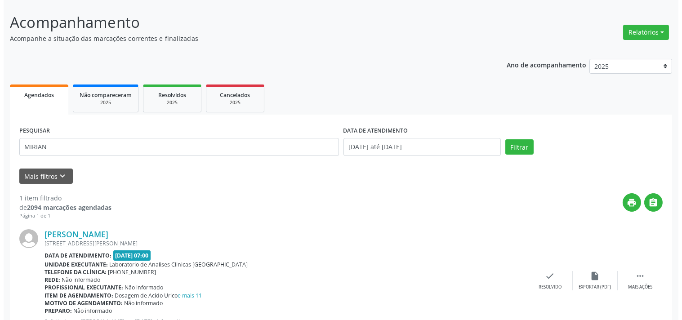
scroll to position [86, 0]
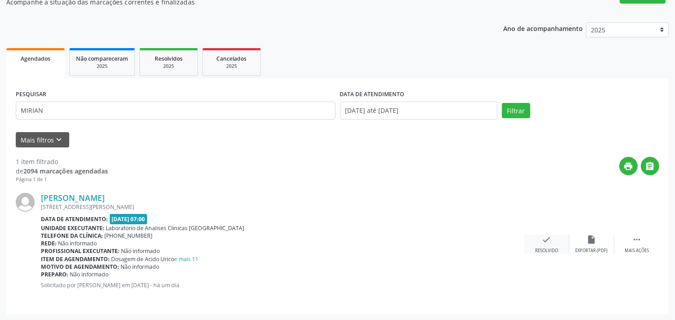
click at [537, 242] on div "check Resolvido" at bounding box center [546, 244] width 45 height 19
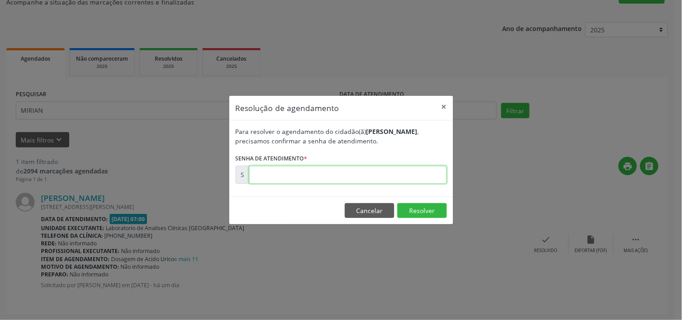
click at [422, 175] on input "text" at bounding box center [348, 175] width 198 height 18
type input "00171632"
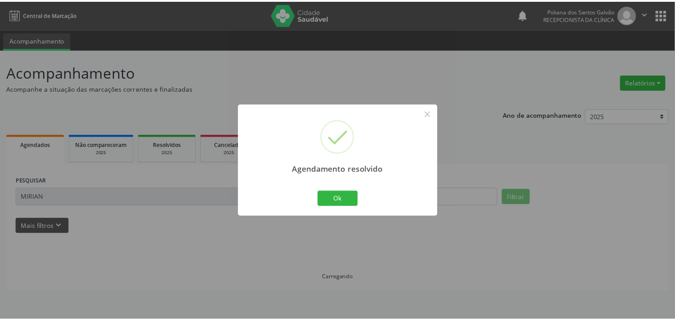
scroll to position [0, 0]
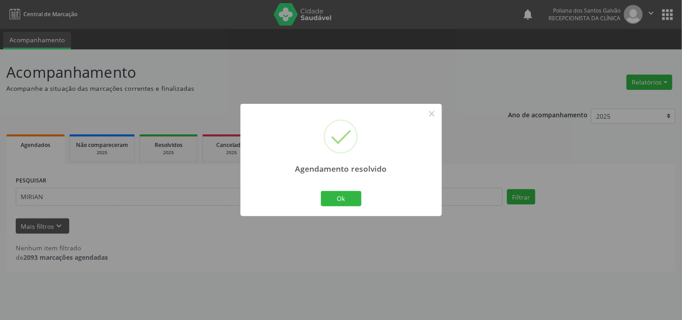
click at [334, 213] on div "Agendamento resolvido × Ok Cancel" at bounding box center [341, 160] width 201 height 112
click at [333, 201] on button "Ok" at bounding box center [341, 198] width 40 height 15
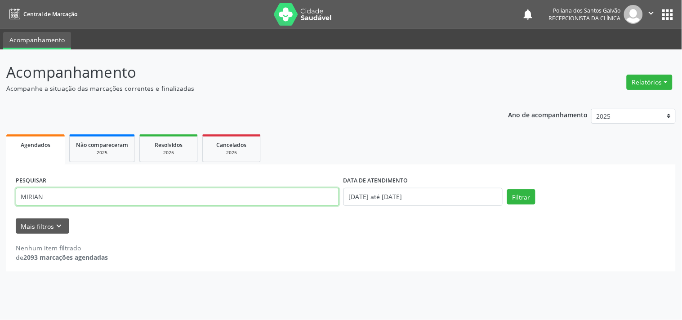
drag, startPoint x: 326, startPoint y: 200, endPoint x: 0, endPoint y: 11, distance: 377.1
click at [0, 12] on div "Central de Marcação notifications Poliana dos Santos Galvão Recepcionista da cl…" at bounding box center [341, 160] width 682 height 320
type input "[PERSON_NAME]"
click at [507, 189] on button "Filtrar" at bounding box center [521, 196] width 28 height 15
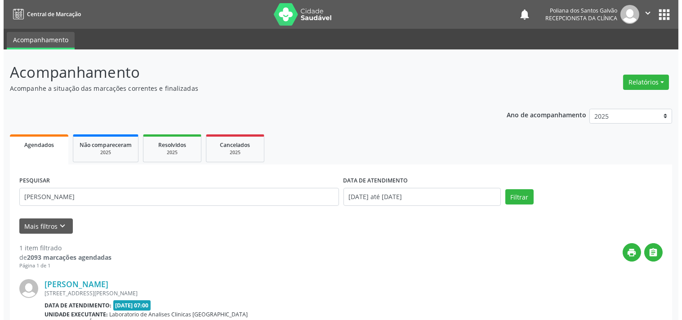
scroll to position [86, 0]
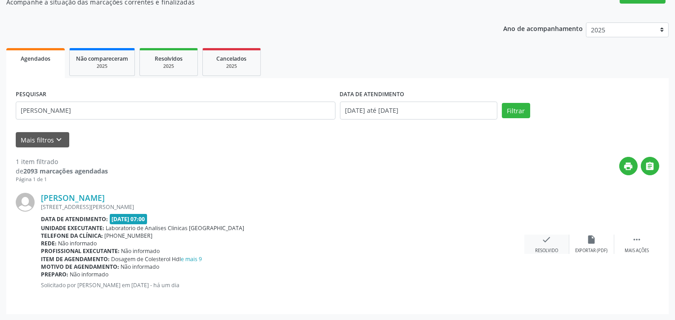
click at [544, 237] on icon "check" at bounding box center [547, 240] width 10 height 10
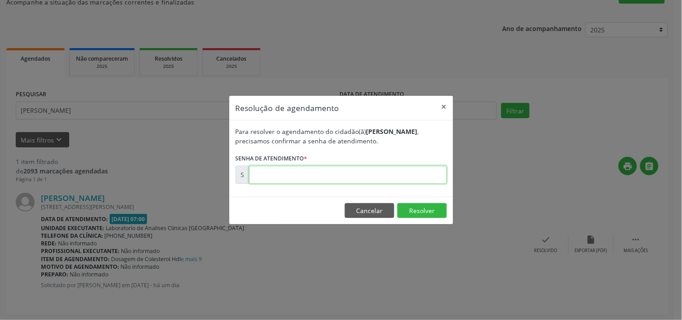
click at [412, 169] on input "text" at bounding box center [348, 175] width 198 height 18
type input "00171774"
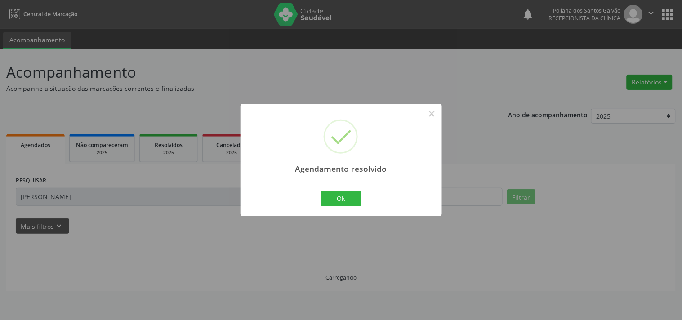
scroll to position [0, 0]
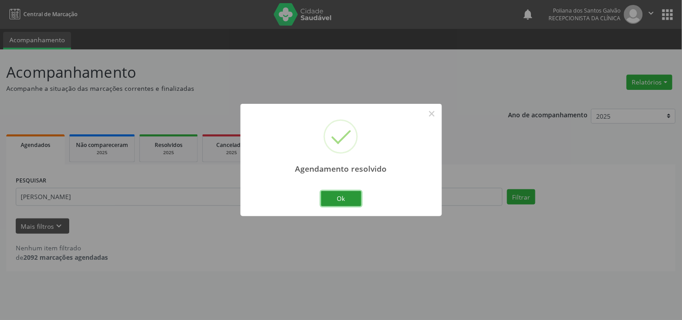
click at [335, 197] on button "Ok" at bounding box center [341, 198] width 40 height 15
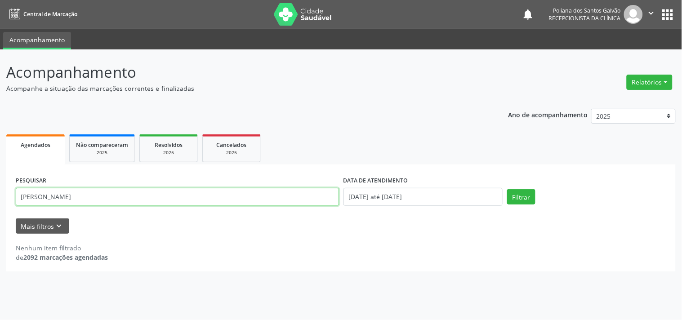
drag, startPoint x: 268, startPoint y: 187, endPoint x: 0, endPoint y: -44, distance: 353.2
click at [0, 0] on html "Central de Marcação notifications Poliana dos Santos Galvão Recepcionista da cl…" at bounding box center [341, 160] width 682 height 320
type input "[PERSON_NAME]"
click at [507, 189] on button "Filtrar" at bounding box center [521, 196] width 28 height 15
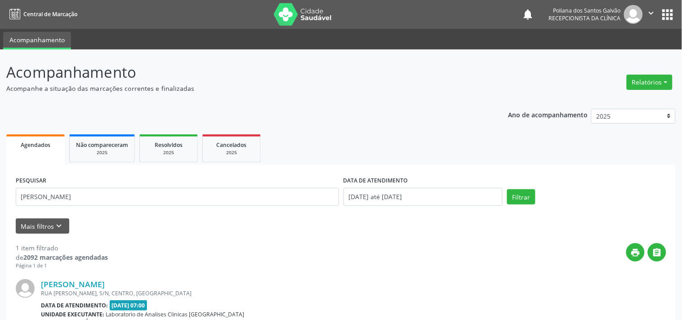
scroll to position [86, 0]
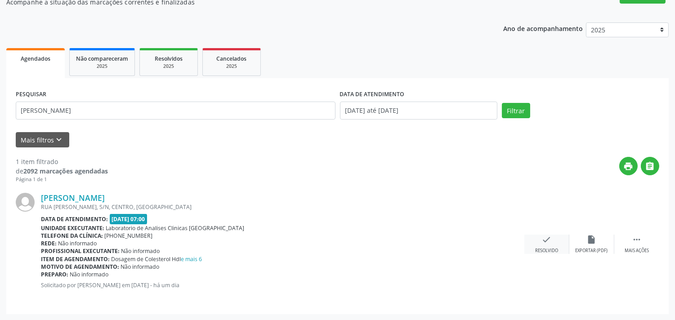
click at [534, 241] on div "check Resolvido" at bounding box center [546, 244] width 45 height 19
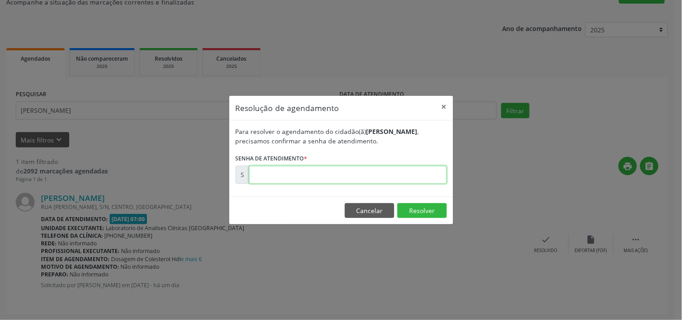
click at [422, 178] on input "text" at bounding box center [348, 175] width 198 height 18
type input "00171769"
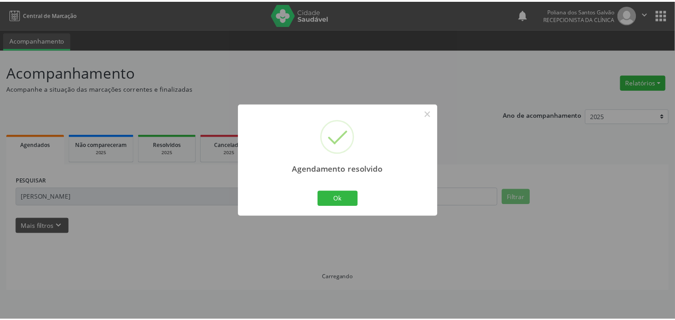
scroll to position [0, 0]
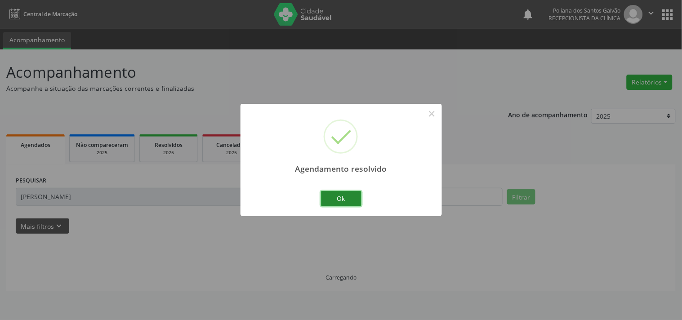
click at [334, 198] on button "Ok" at bounding box center [341, 198] width 40 height 15
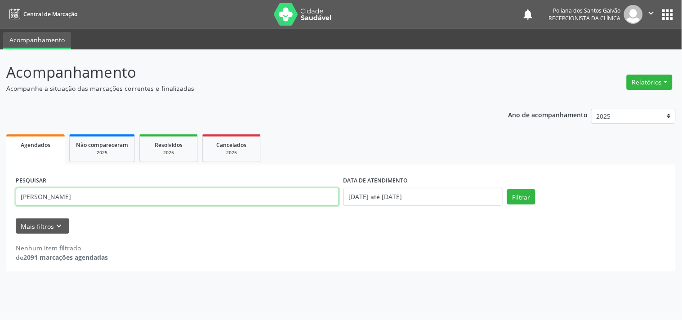
drag, startPoint x: 290, startPoint y: 197, endPoint x: 0, endPoint y: 85, distance: 310.2
click at [0, 87] on div "Acompanhamento Acompanhe a situação das marcações correntes e finalizadas Relat…" at bounding box center [341, 184] width 682 height 271
type input "[PERSON_NAME]"
click at [507, 189] on button "Filtrar" at bounding box center [521, 196] width 28 height 15
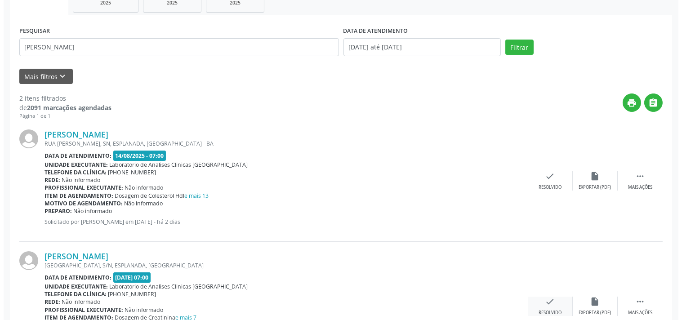
scroll to position [216, 0]
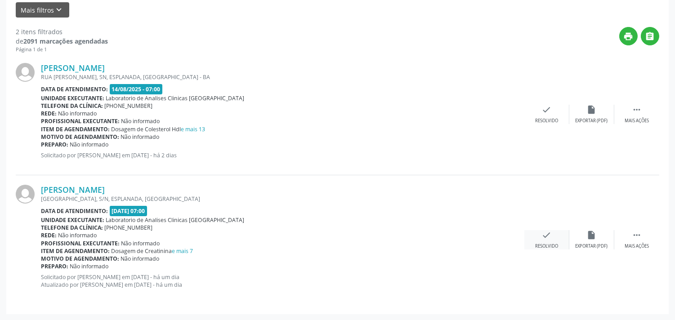
click at [540, 240] on div "check Resolvido" at bounding box center [546, 239] width 45 height 19
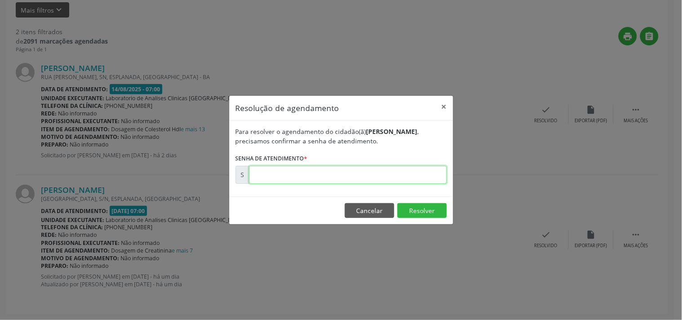
click at [410, 174] on input "text" at bounding box center [348, 175] width 198 height 18
type input "00171747"
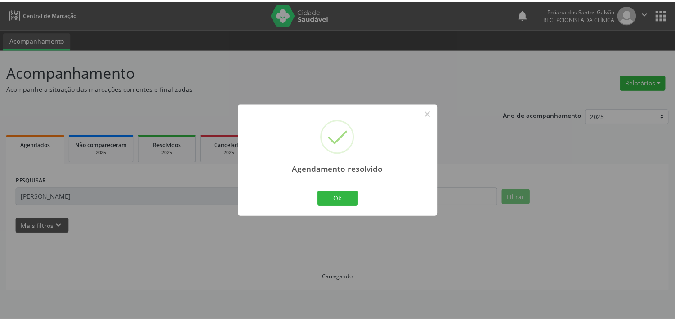
scroll to position [0, 0]
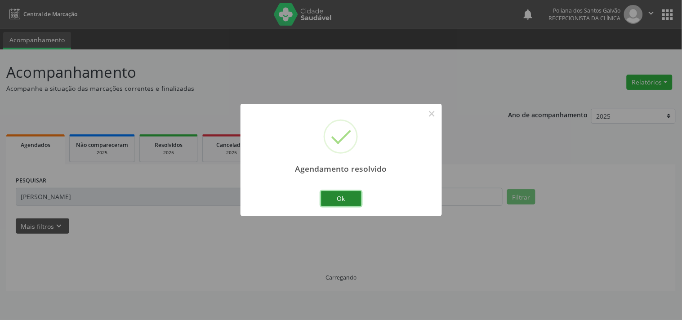
click at [348, 202] on button "Ok" at bounding box center [341, 198] width 40 height 15
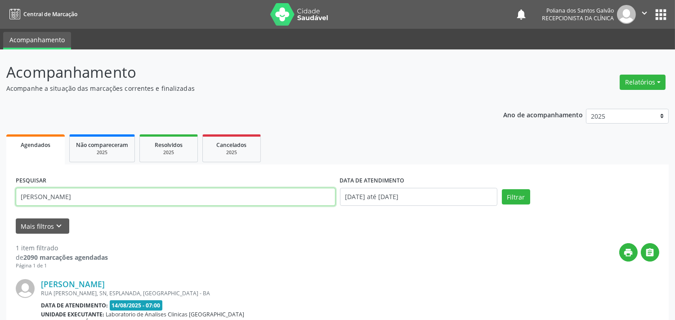
drag, startPoint x: 276, startPoint y: 200, endPoint x: 0, endPoint y: 131, distance: 284.5
click at [0, 137] on div "Acompanhamento Acompanhe a situação das marcações correntes e finalizadas Relat…" at bounding box center [337, 227] width 675 height 357
type input "WAS"
click at [502, 189] on button "Filtrar" at bounding box center [516, 196] width 28 height 15
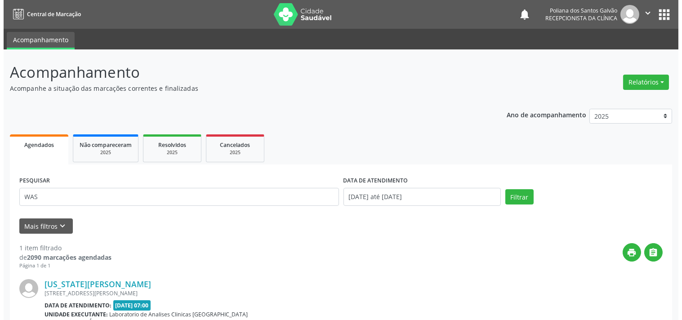
scroll to position [86, 0]
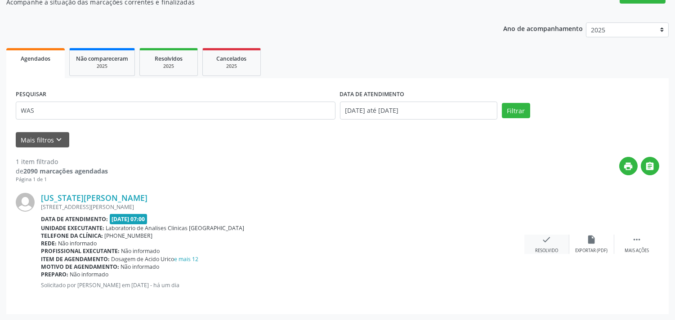
drag, startPoint x: 547, startPoint y: 242, endPoint x: 541, endPoint y: 240, distance: 6.3
click at [541, 240] on div "check Resolvido" at bounding box center [546, 244] width 45 height 19
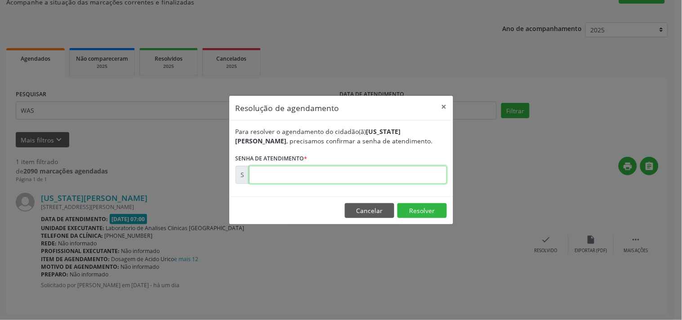
click at [399, 169] on input "text" at bounding box center [348, 175] width 198 height 18
type input "00171679"
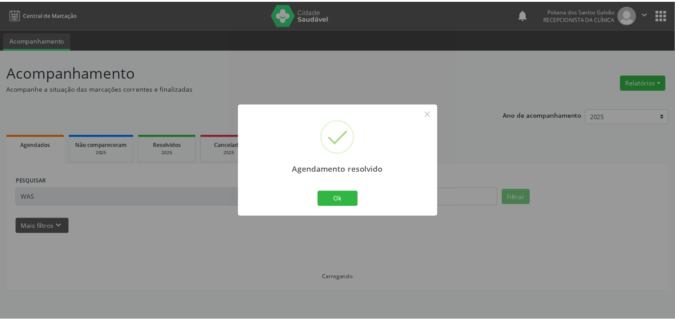
scroll to position [0, 0]
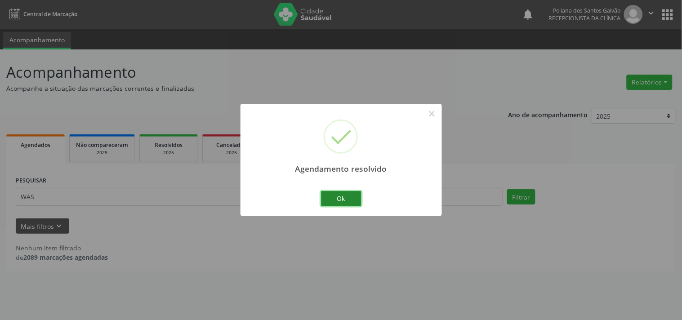
click at [350, 200] on button "Ok" at bounding box center [341, 198] width 40 height 15
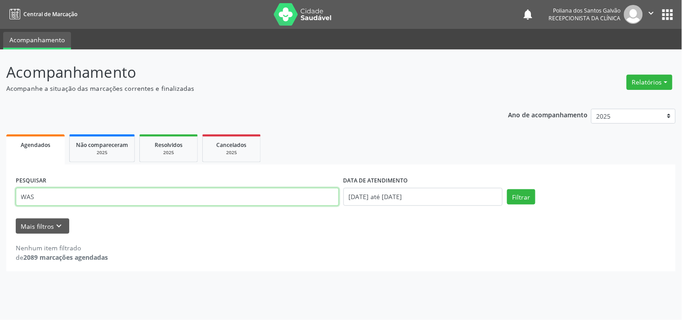
drag, startPoint x: 0, startPoint y: 53, endPoint x: 0, endPoint y: 44, distance: 8.5
click at [0, 43] on div "Central de Marcação notifications Poliana dos Santos Galvão Recepcionista da cl…" at bounding box center [341, 160] width 682 height 320
click at [507, 189] on button "Filtrar" at bounding box center [521, 196] width 28 height 15
click at [252, 196] on input "JAILZA" at bounding box center [177, 197] width 323 height 18
type input "JAILZE"
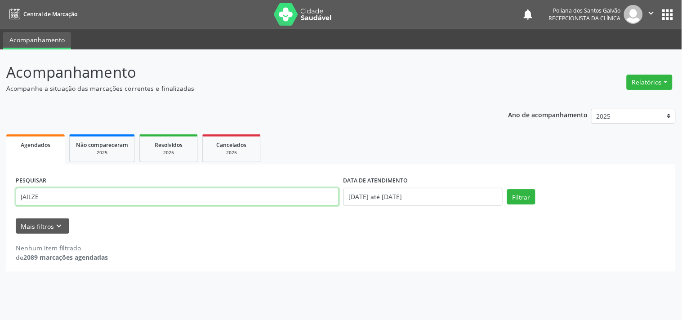
click at [507, 189] on button "Filtrar" at bounding box center [521, 196] width 28 height 15
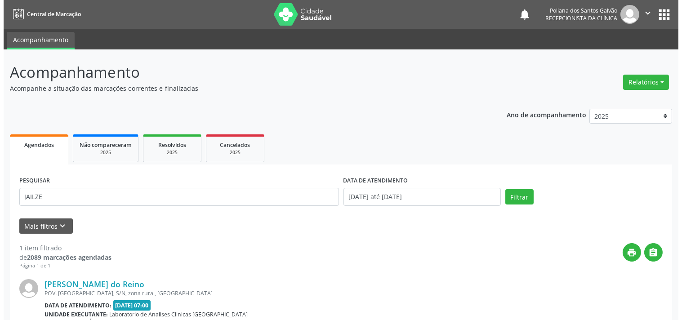
scroll to position [86, 0]
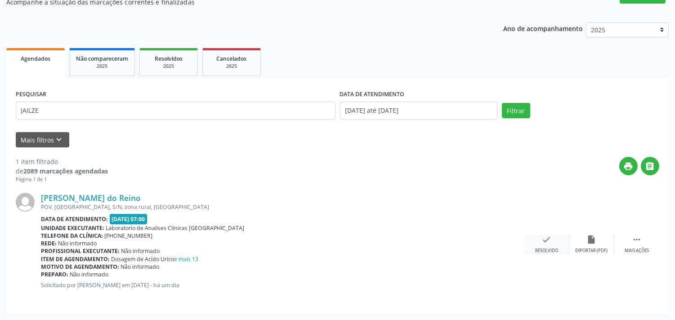
click at [544, 240] on icon "check" at bounding box center [547, 240] width 10 height 10
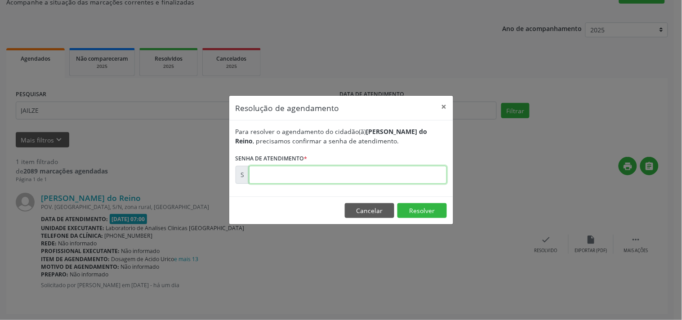
click at [364, 173] on input "text" at bounding box center [348, 175] width 198 height 18
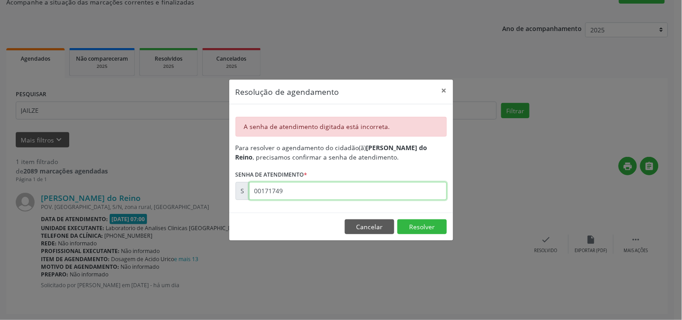
click at [343, 187] on input "00171749" at bounding box center [348, 191] width 198 height 18
type input "00171746"
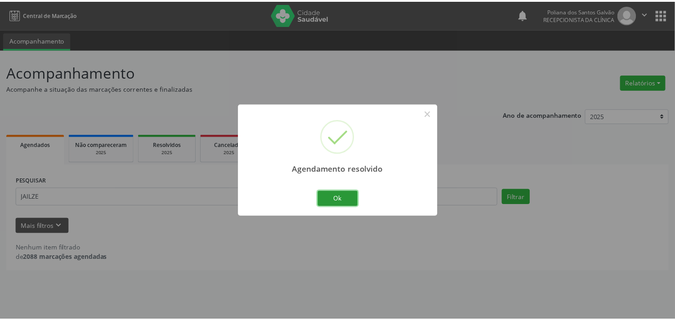
scroll to position [0, 0]
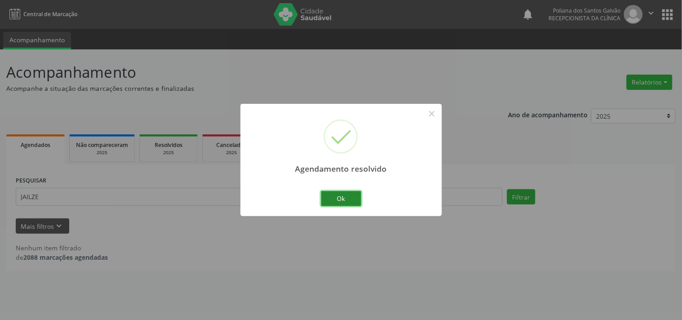
click at [327, 198] on button "Ok" at bounding box center [341, 198] width 40 height 15
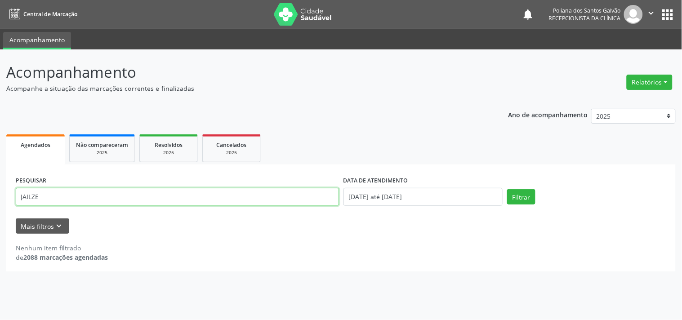
drag, startPoint x: 168, startPoint y: 196, endPoint x: 0, endPoint y: 110, distance: 188.6
click at [0, 115] on div "Acompanhamento Acompanhe a situação das marcações correntes e finalizadas Relat…" at bounding box center [341, 184] width 682 height 271
click at [507, 189] on button "Filtrar" at bounding box center [521, 196] width 28 height 15
drag, startPoint x: 245, startPoint y: 195, endPoint x: 0, endPoint y: 79, distance: 270.5
click at [0, 80] on div "Acompanhamento Acompanhe a situação das marcações correntes e finalizadas Relat…" at bounding box center [341, 184] width 682 height 271
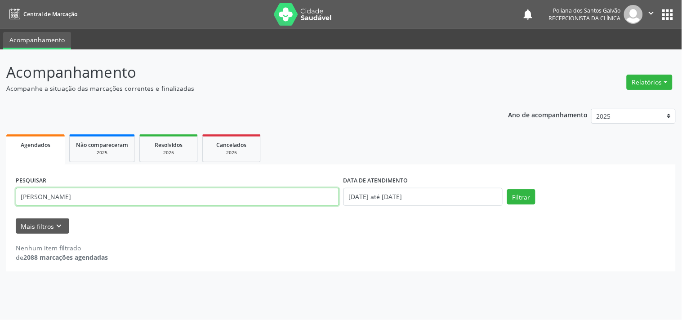
type input "[PERSON_NAME]"
click at [507, 189] on button "Filtrar" at bounding box center [521, 196] width 28 height 15
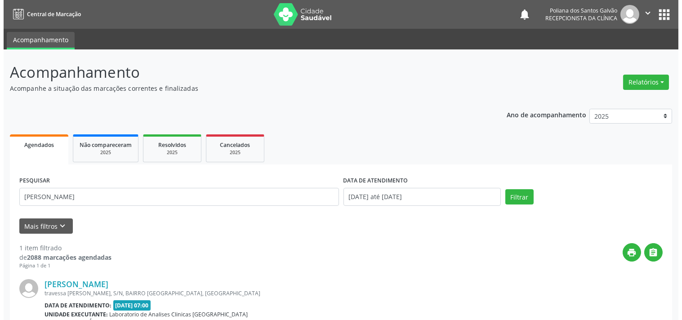
scroll to position [86, 0]
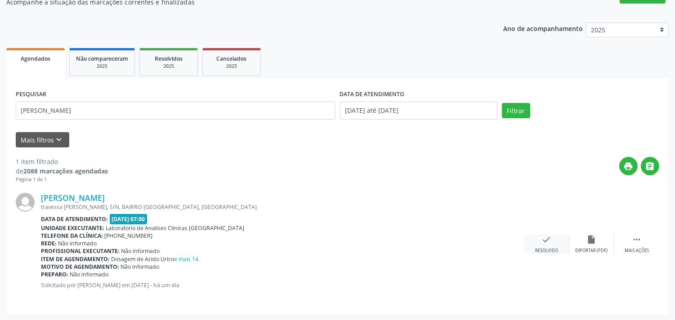
click at [544, 241] on icon "check" at bounding box center [547, 240] width 10 height 10
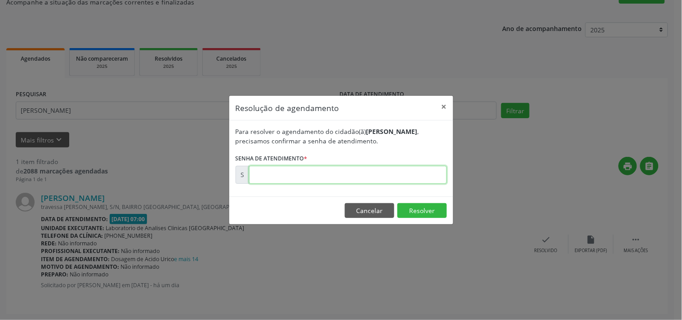
click at [398, 174] on input "text" at bounding box center [348, 175] width 198 height 18
type input "00171876"
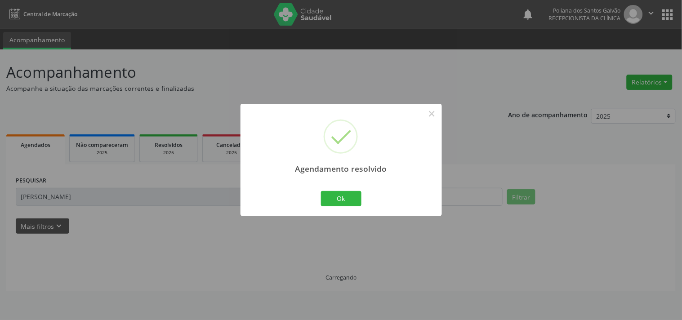
scroll to position [0, 0]
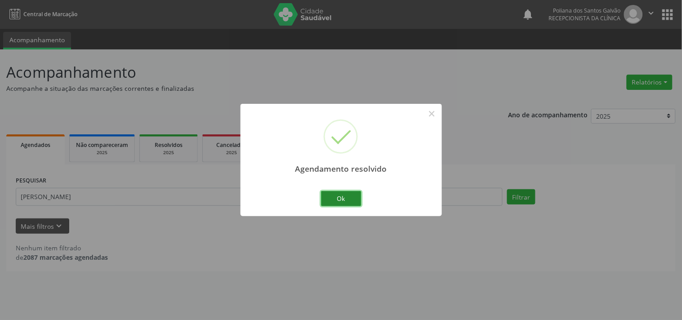
click at [340, 201] on button "Ok" at bounding box center [341, 198] width 40 height 15
